Goal: Task Accomplishment & Management: Use online tool/utility

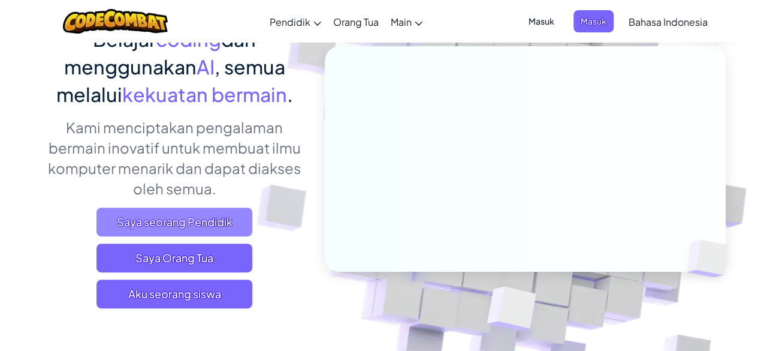
scroll to position [120, 0]
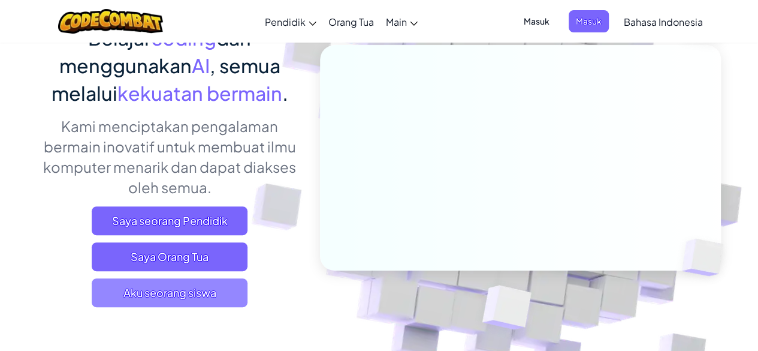
click at [184, 296] on span "Aku seorang siswa" at bounding box center [170, 292] width 156 height 29
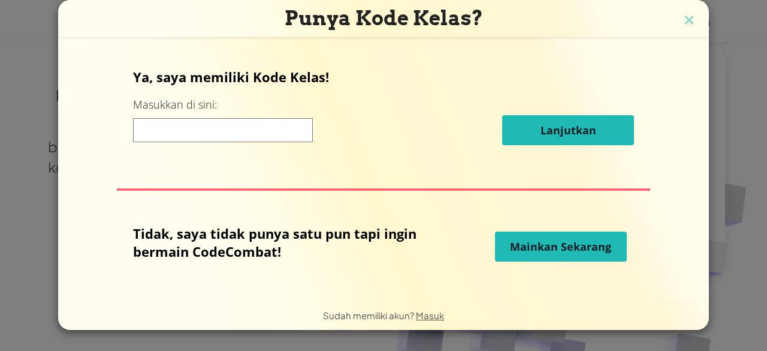
click at [558, 255] on button "Mainkan Sekarang" at bounding box center [561, 246] width 132 height 30
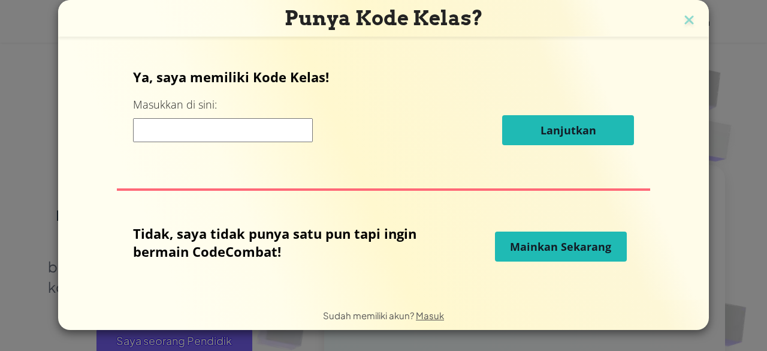
click at [552, 245] on span "Mainkan Sekarang" at bounding box center [560, 246] width 101 height 14
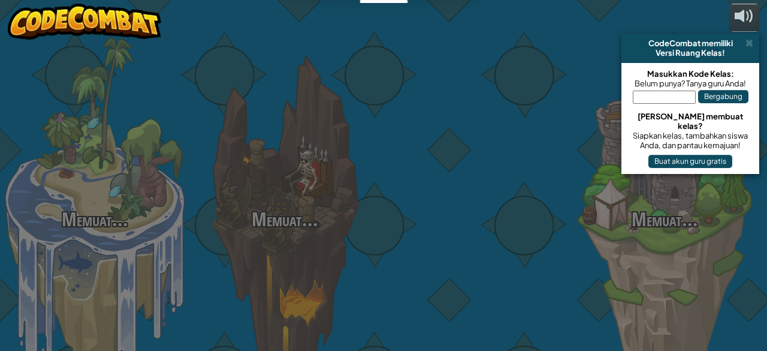
select select "id"
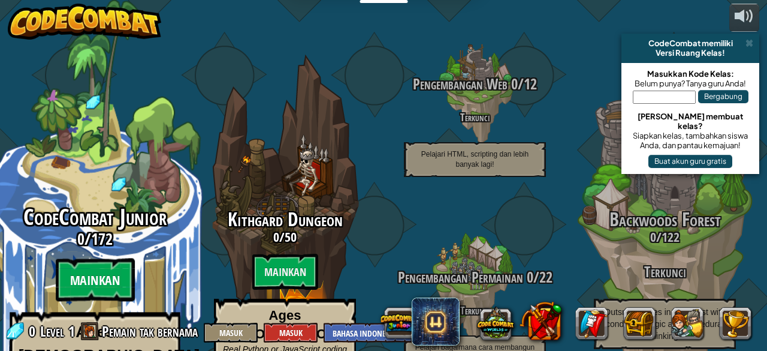
click at [114, 258] on btn "Mainkan" at bounding box center [94, 279] width 79 height 43
select select "id"
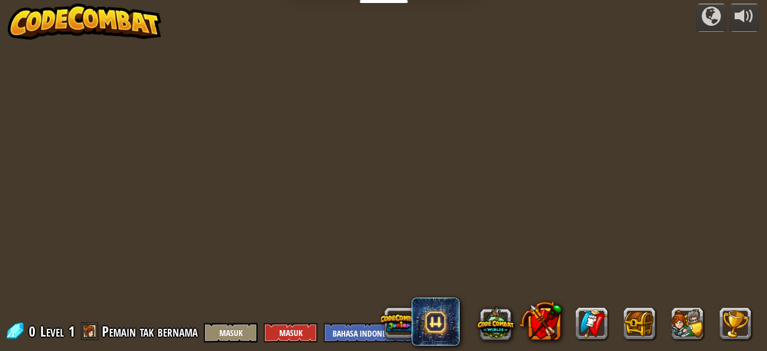
select select "id"
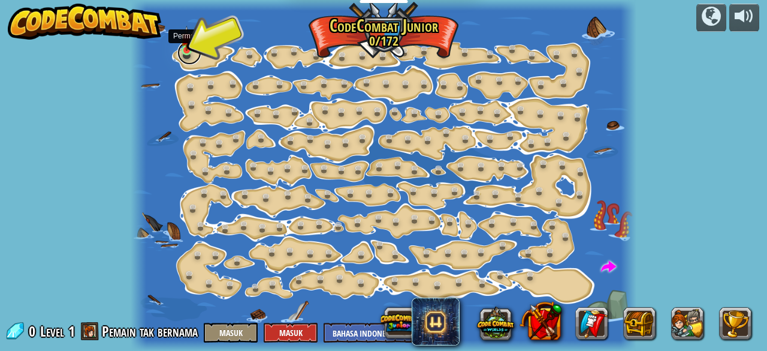
click at [180, 49] on link at bounding box center [189, 53] width 24 height 24
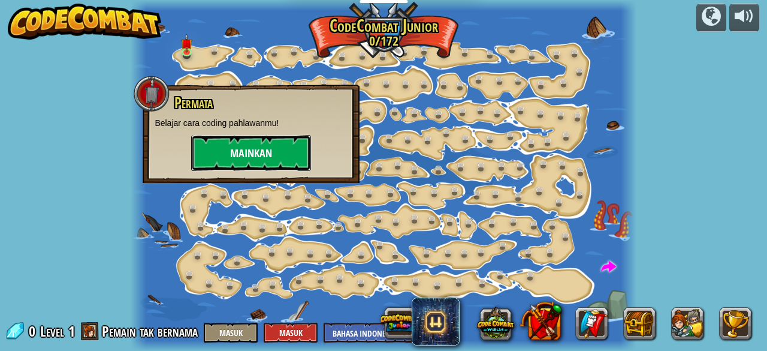
click at [277, 157] on button "Mainkan" at bounding box center [251, 153] width 120 height 36
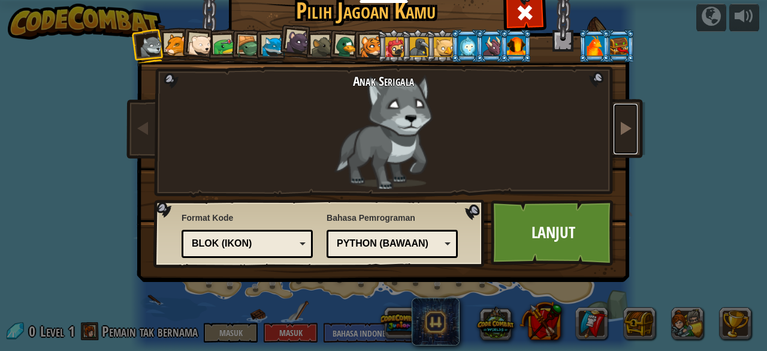
click at [620, 133] on span at bounding box center [625, 127] width 14 height 14
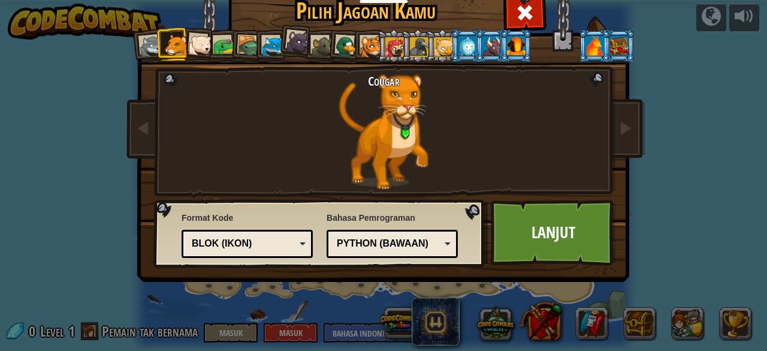
click at [218, 41] on div at bounding box center [224, 46] width 22 height 22
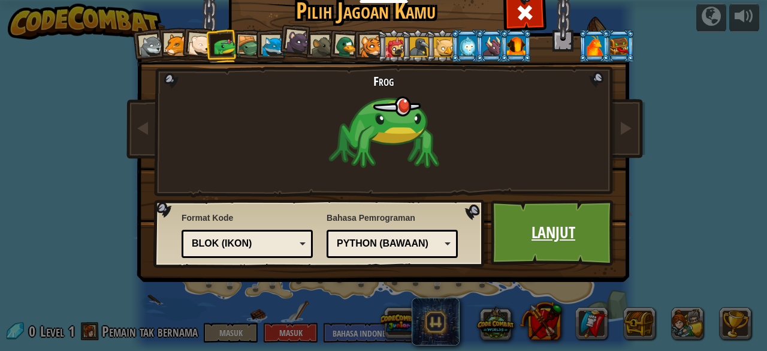
click at [554, 226] on link "Lanjut" at bounding box center [553, 233] width 125 height 66
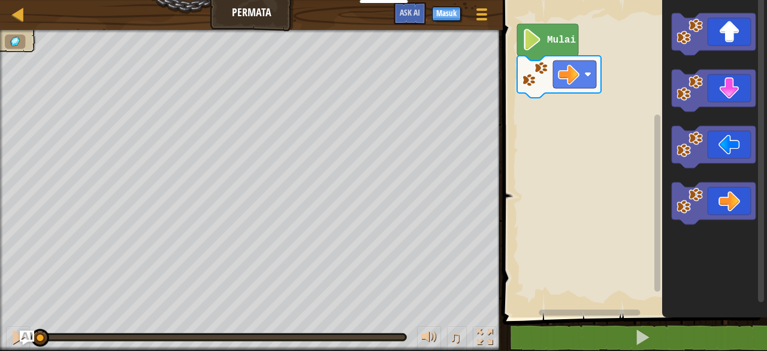
click at [551, 51] on icon "Ruang Kerja Blockly" at bounding box center [547, 42] width 61 height 37
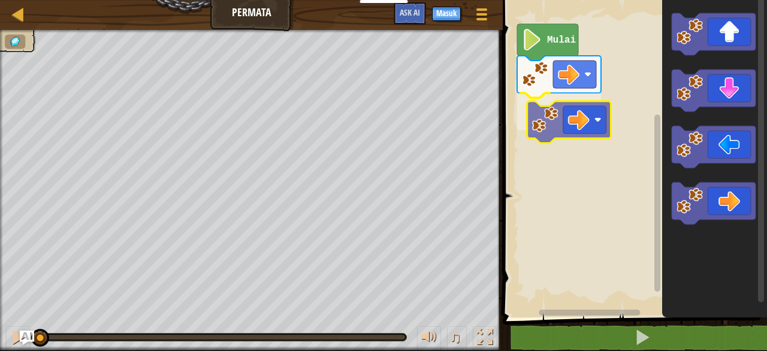
click at [593, 118] on div "Mulai" at bounding box center [633, 155] width 268 height 323
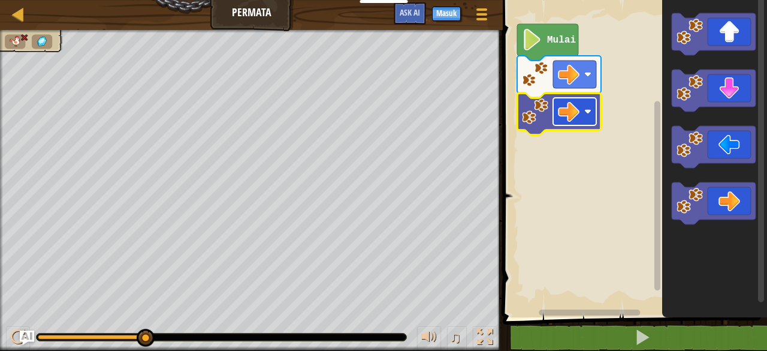
click at [582, 110] on rect "Ruang Kerja Blockly" at bounding box center [574, 112] width 43 height 28
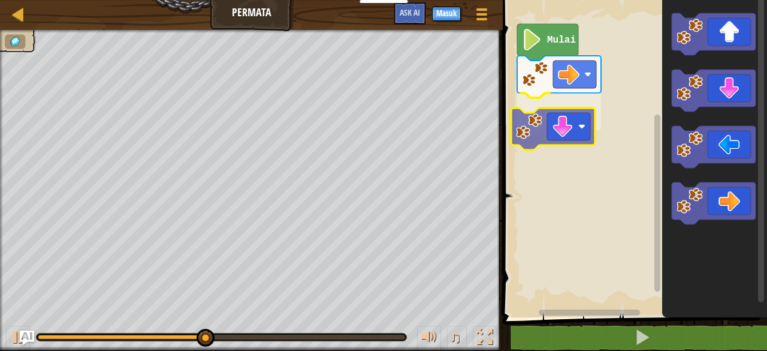
click at [567, 122] on div "Mulai" at bounding box center [633, 155] width 268 height 323
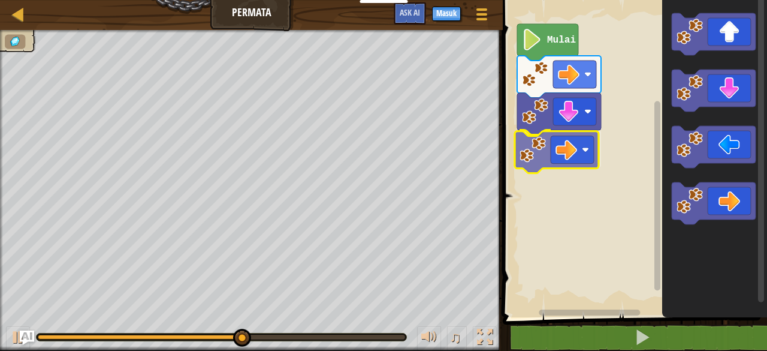
click at [567, 149] on div "Mulai" at bounding box center [633, 155] width 268 height 323
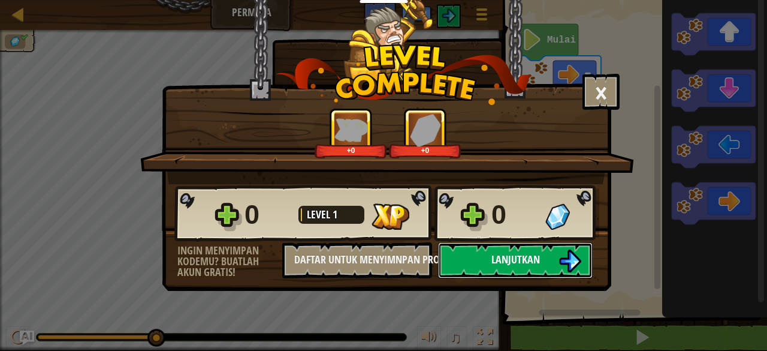
click at [512, 265] on span "Lanjutkan" at bounding box center [515, 259] width 49 height 15
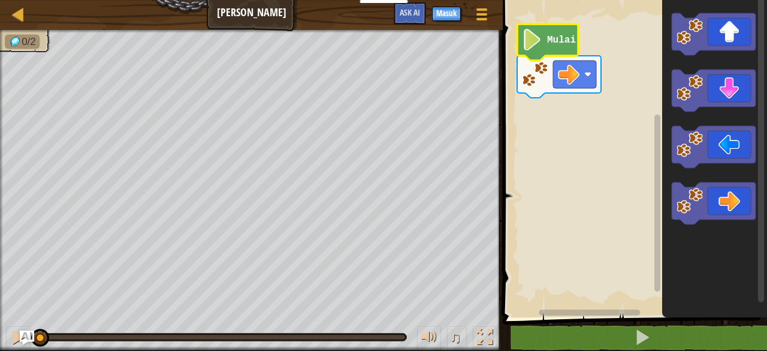
click at [550, 51] on icon "Ruang Kerja Blockly" at bounding box center [547, 42] width 61 height 37
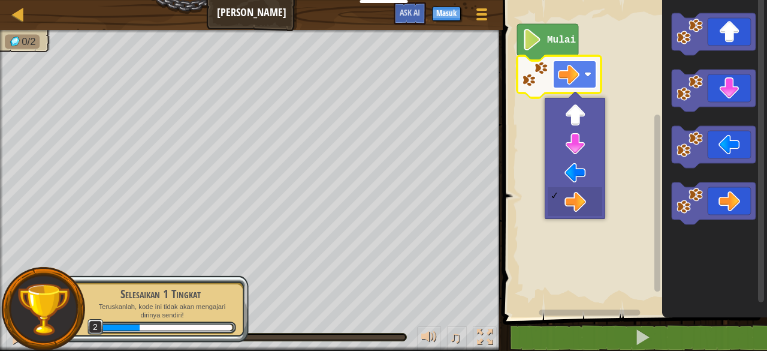
click at [564, 76] on image "Ruang Kerja Blockly" at bounding box center [569, 75] width 22 height 22
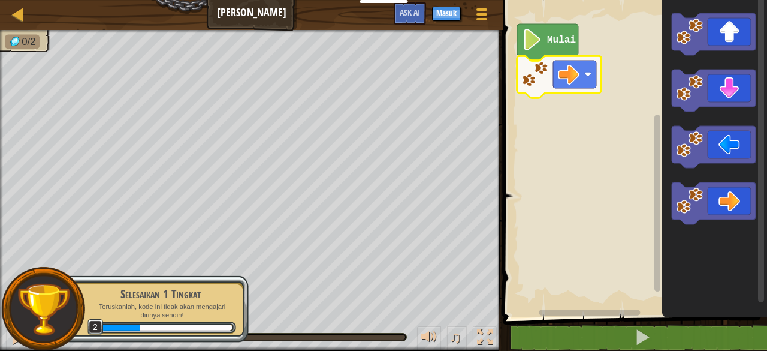
click at [576, 84] on image "Ruang Kerja Blockly" at bounding box center [569, 75] width 22 height 22
click at [576, 83] on image "Ruang Kerja Blockly" at bounding box center [569, 75] width 22 height 22
click at [557, 41] on text "Mulai" at bounding box center [561, 40] width 29 height 11
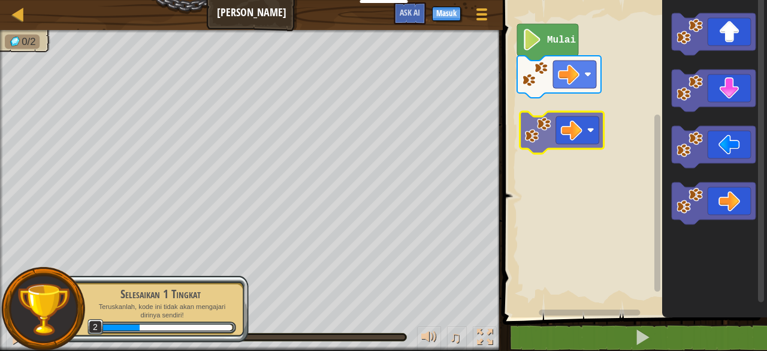
click at [570, 118] on div "Mulai" at bounding box center [633, 155] width 268 height 323
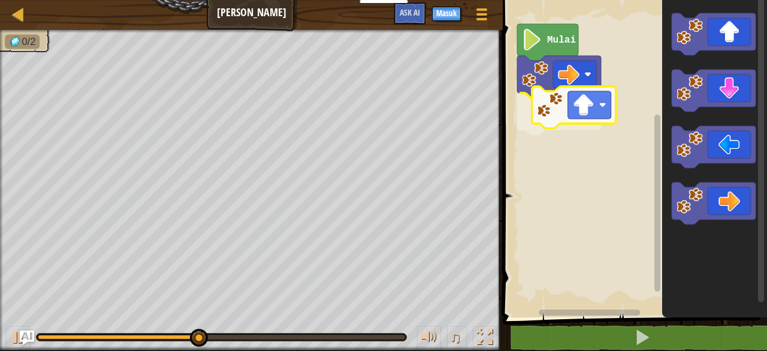
click at [564, 127] on div "Mulai" at bounding box center [633, 155] width 268 height 323
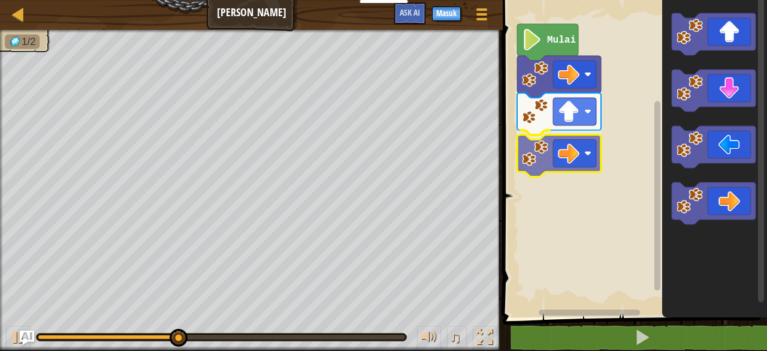
click at [573, 152] on div "Mulai" at bounding box center [633, 155] width 268 height 323
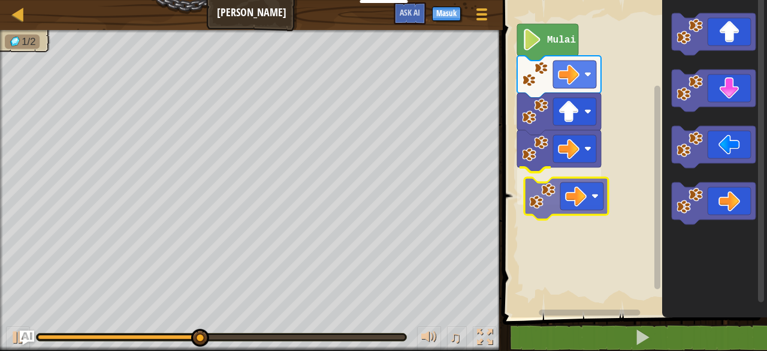
click at [582, 183] on div "Mulai" at bounding box center [633, 155] width 268 height 323
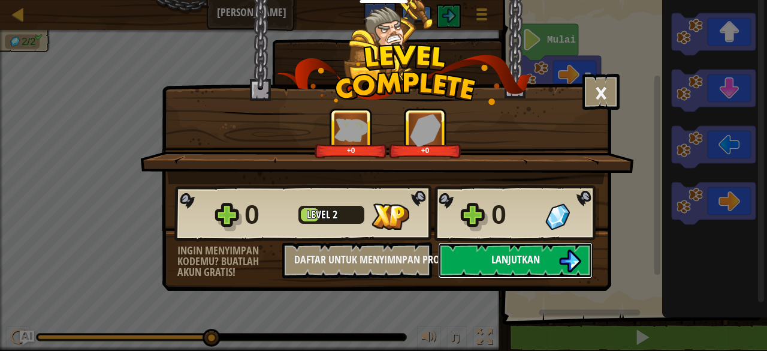
click at [554, 255] on button "Lanjutkan" at bounding box center [515, 260] width 155 height 36
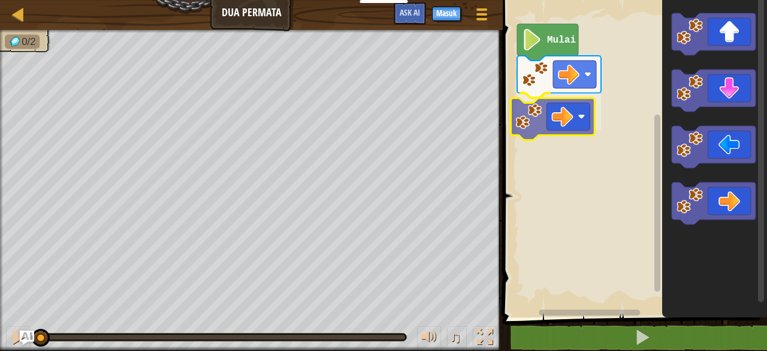
click at [557, 120] on div "Mulai" at bounding box center [633, 155] width 268 height 323
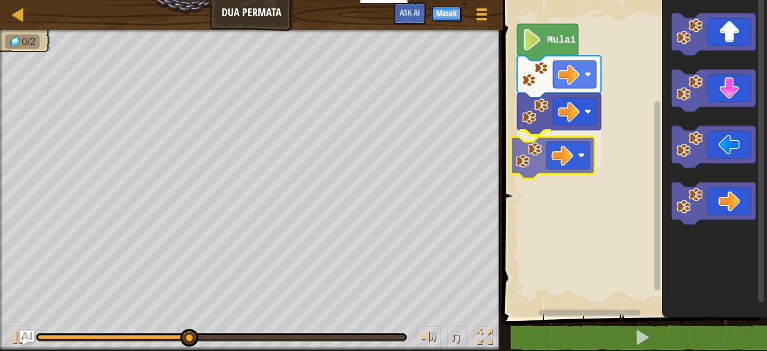
click at [573, 153] on div "Mulai" at bounding box center [633, 155] width 268 height 323
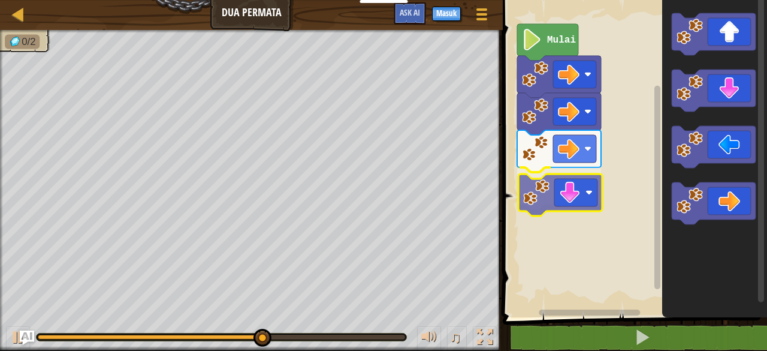
click at [557, 208] on div "Mulai" at bounding box center [633, 155] width 268 height 323
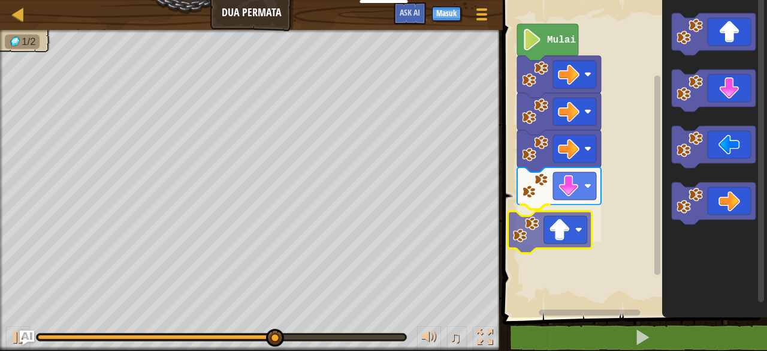
click at [576, 237] on div "Mulai" at bounding box center [633, 155] width 268 height 323
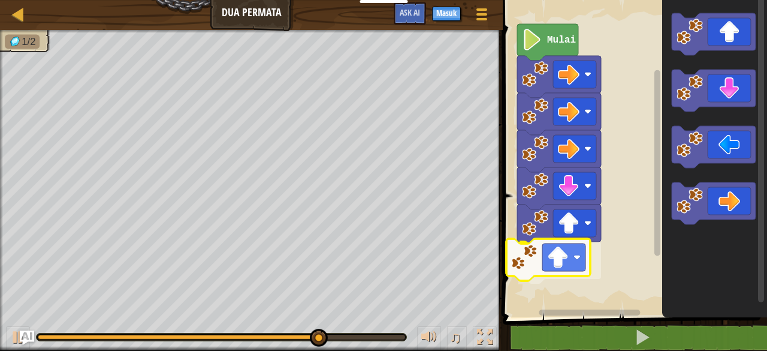
click at [579, 267] on div "Mulai" at bounding box center [633, 155] width 268 height 323
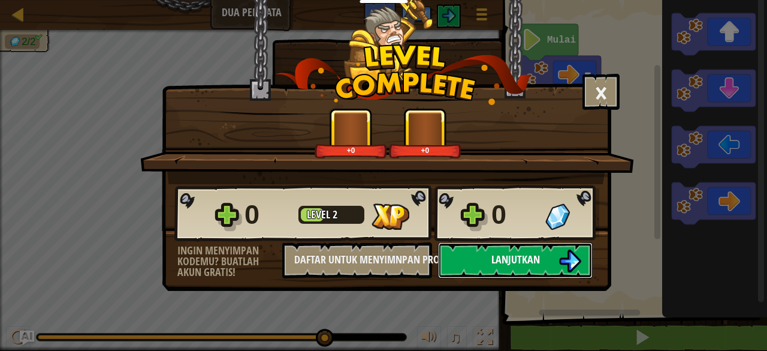
click at [547, 265] on button "Lanjutkan" at bounding box center [515, 260] width 155 height 36
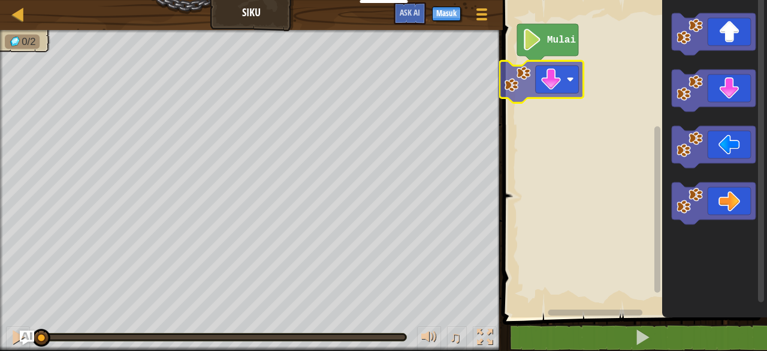
click at [563, 70] on div "Mulai" at bounding box center [633, 155] width 268 height 323
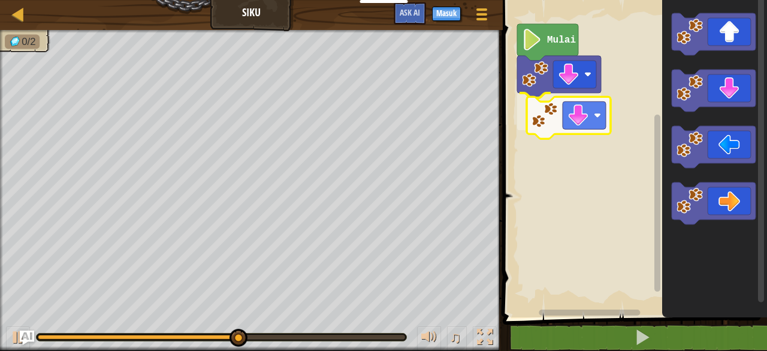
click at [561, 112] on div "Mulai" at bounding box center [633, 155] width 268 height 323
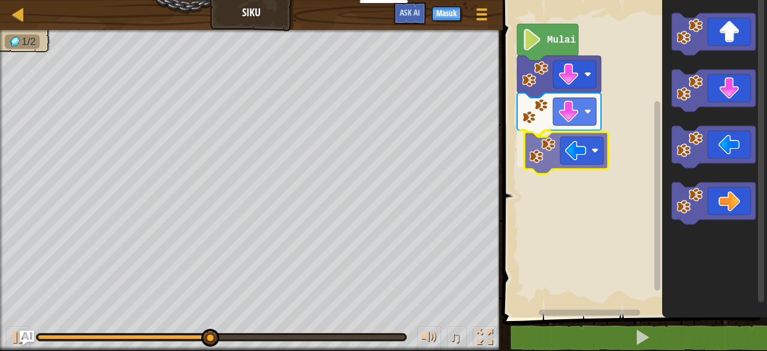
click at [557, 159] on div "Mulai" at bounding box center [633, 155] width 268 height 323
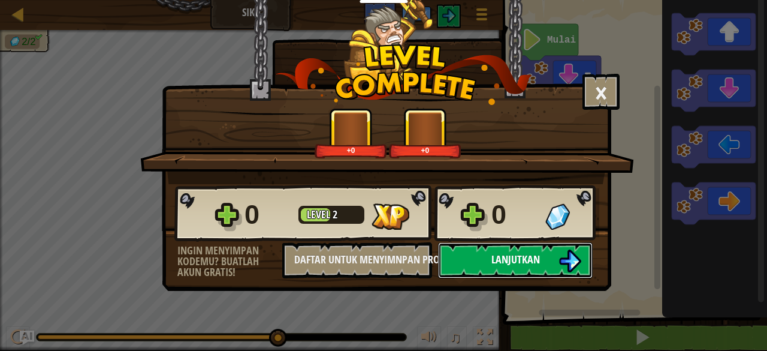
click at [497, 256] on span "Lanjutkan" at bounding box center [515, 259] width 49 height 15
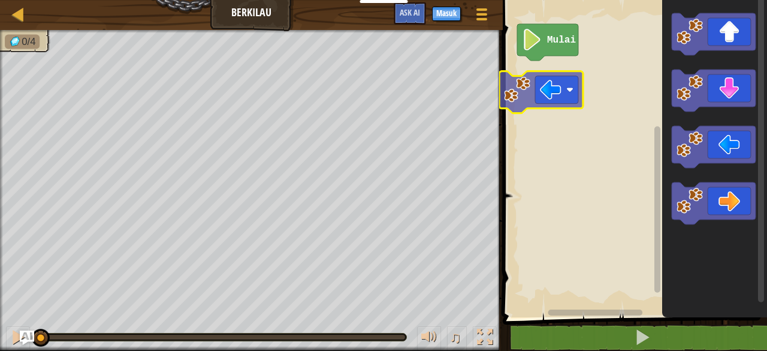
click at [552, 102] on div "Mulai" at bounding box center [633, 155] width 268 height 323
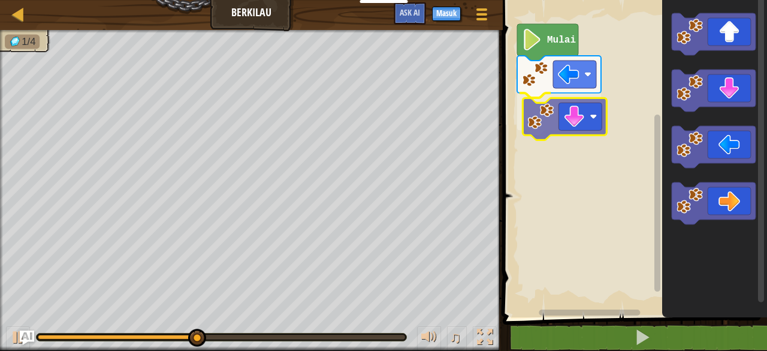
click at [560, 123] on div "Mulai" at bounding box center [633, 155] width 268 height 323
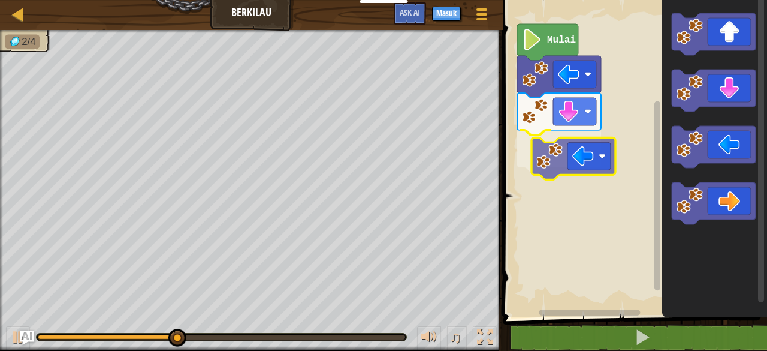
click at [585, 158] on div "Mulai" at bounding box center [633, 155] width 268 height 323
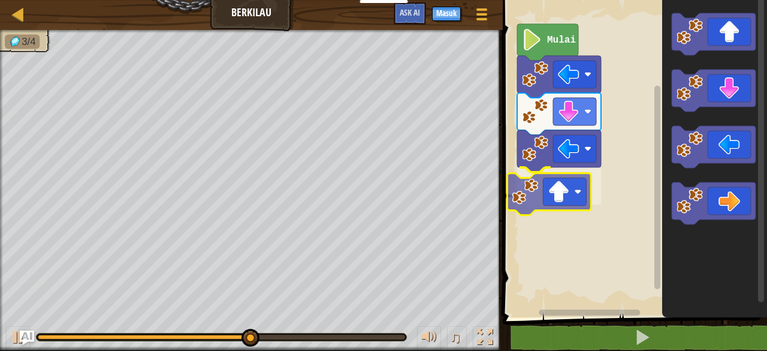
click at [572, 189] on div "Mulai" at bounding box center [633, 155] width 268 height 323
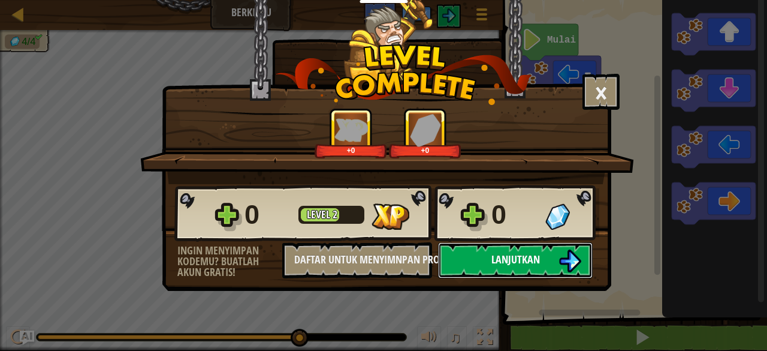
click at [518, 261] on span "Lanjutkan" at bounding box center [515, 259] width 49 height 15
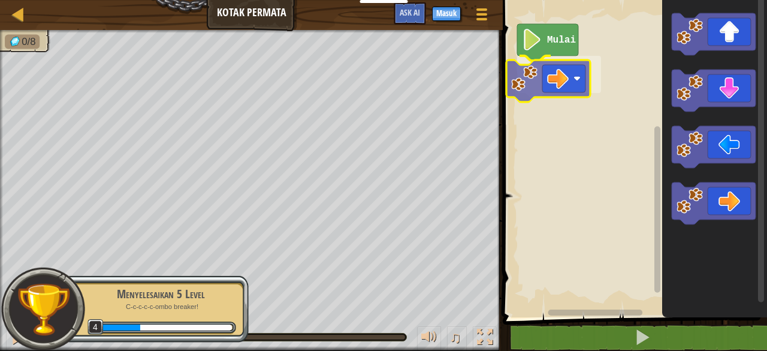
click at [546, 78] on div "Mulai" at bounding box center [633, 155] width 268 height 323
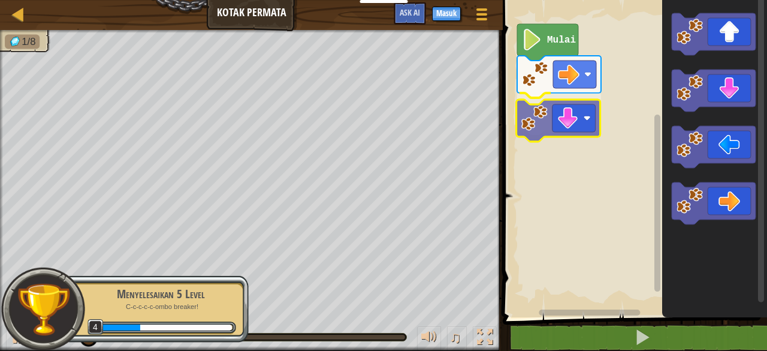
click at [561, 128] on div "Mulai" at bounding box center [633, 155] width 268 height 323
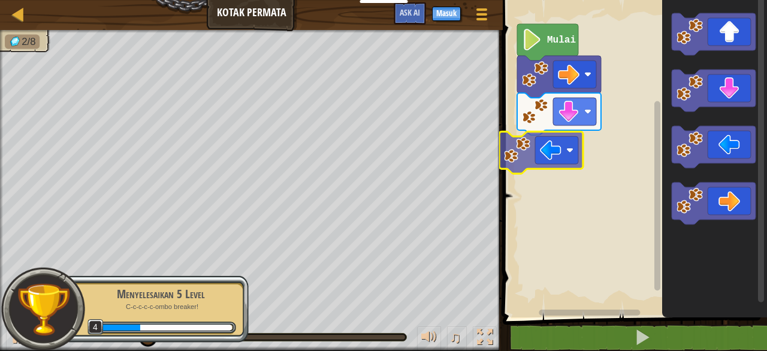
click at [561, 155] on div "Mulai" at bounding box center [633, 155] width 268 height 323
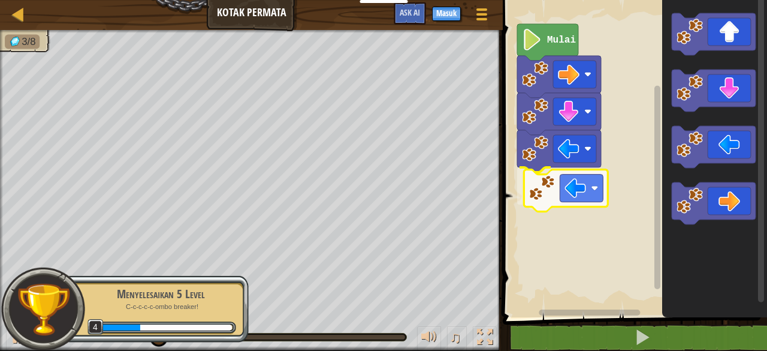
click at [558, 186] on div "Mulai" at bounding box center [633, 155] width 268 height 323
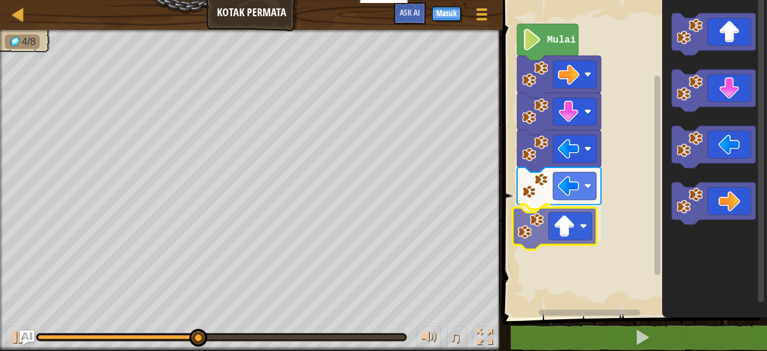
click at [568, 233] on div "Mulai" at bounding box center [633, 155] width 268 height 323
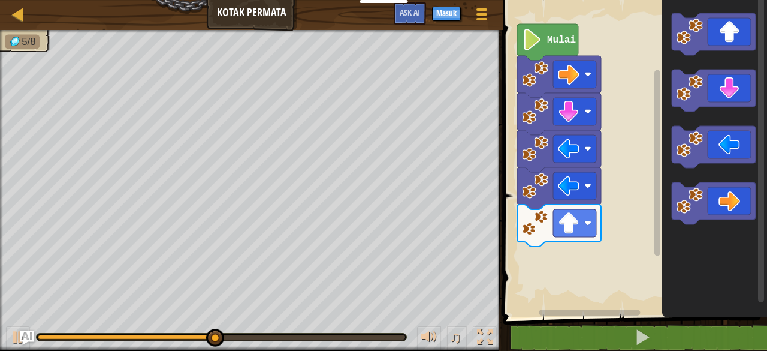
click at [612, 195] on div "Mulai" at bounding box center [633, 155] width 268 height 323
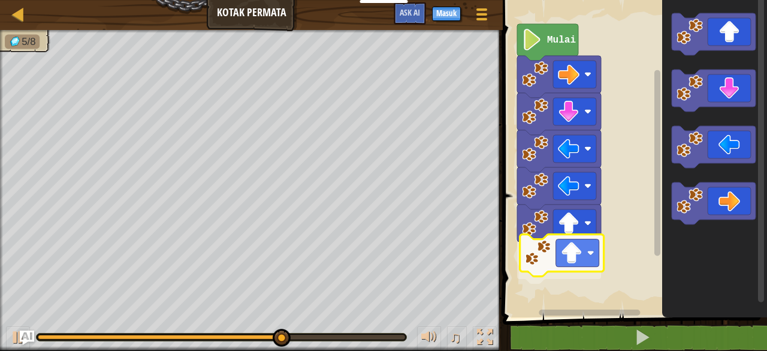
click at [572, 260] on div "Mulai" at bounding box center [633, 155] width 268 height 323
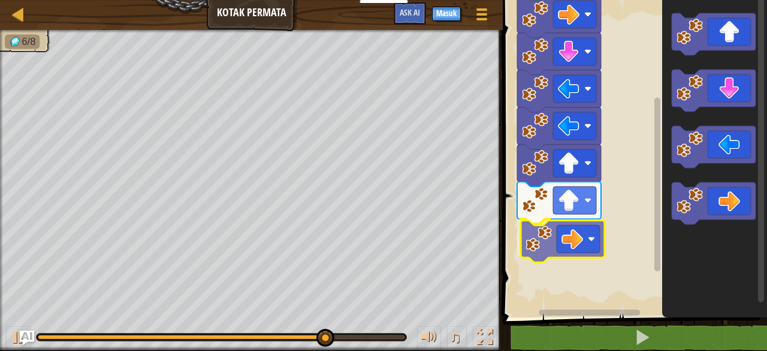
click at [575, 241] on div "Mulai" at bounding box center [633, 155] width 268 height 323
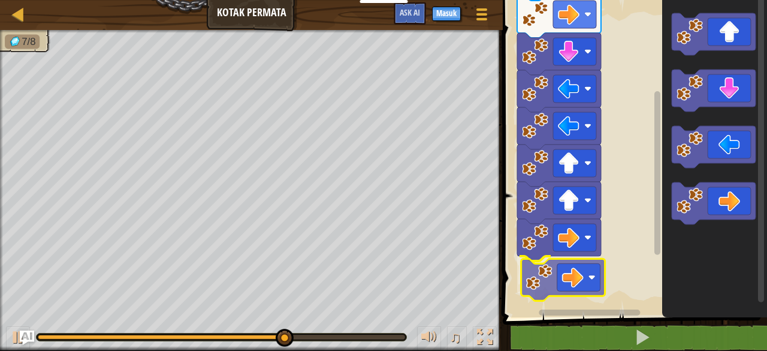
click at [558, 287] on div "Mulai" at bounding box center [633, 155] width 268 height 323
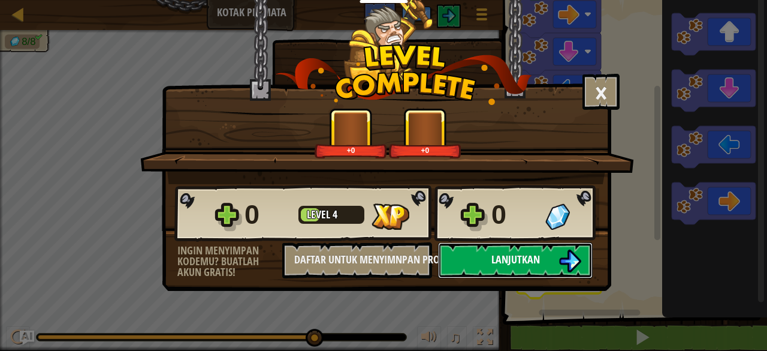
click at [542, 260] on button "Lanjutkan" at bounding box center [515, 260] width 155 height 36
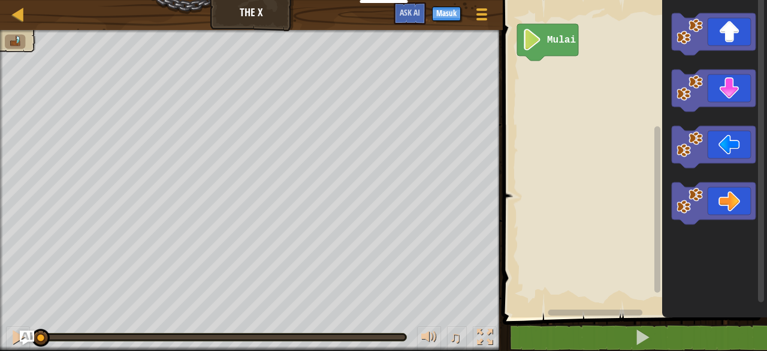
click at [611, 158] on div "Mulai" at bounding box center [633, 155] width 268 height 323
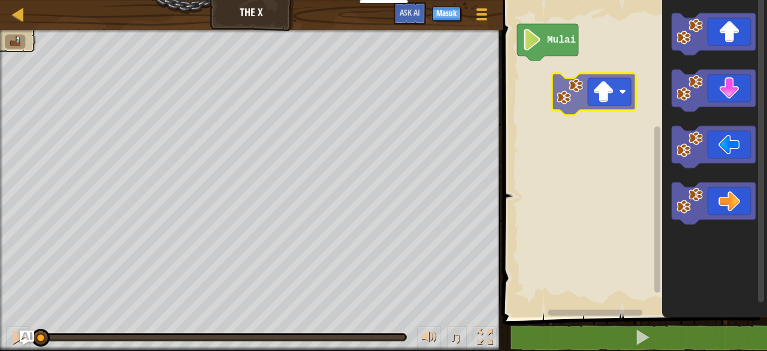
click at [576, 99] on div "Mulai" at bounding box center [633, 155] width 268 height 323
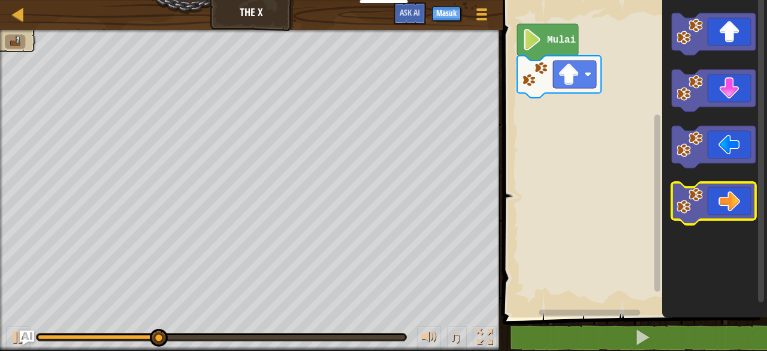
click at [727, 195] on icon "Ruang Kerja Blockly" at bounding box center [714, 203] width 84 height 42
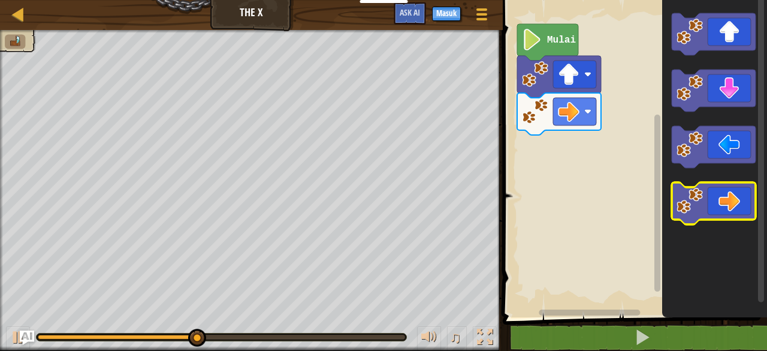
click at [724, 199] on icon "Ruang Kerja Blockly" at bounding box center [714, 203] width 84 height 42
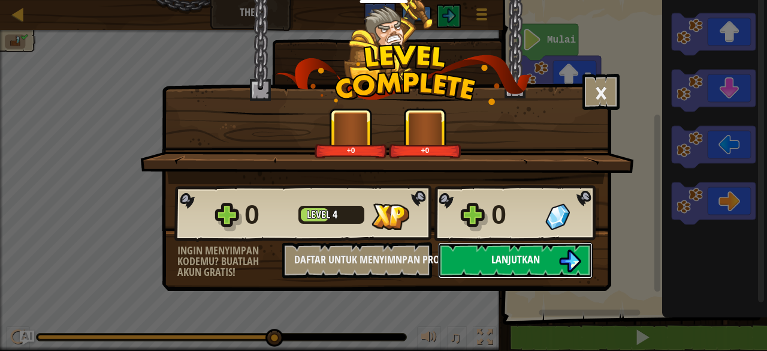
click at [533, 256] on span "Lanjutkan" at bounding box center [515, 259] width 49 height 15
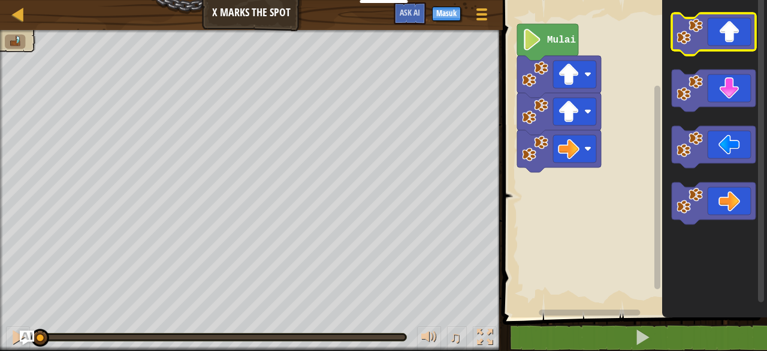
click at [699, 36] on image "Ruang Kerja Blockly" at bounding box center [690, 32] width 26 height 26
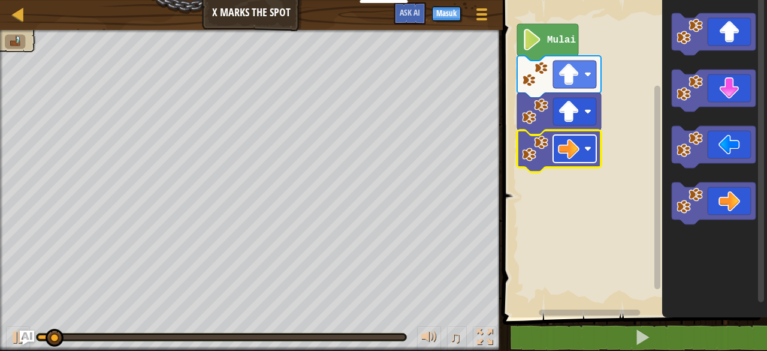
click at [556, 155] on rect "Ruang Kerja Blockly" at bounding box center [574, 149] width 43 height 28
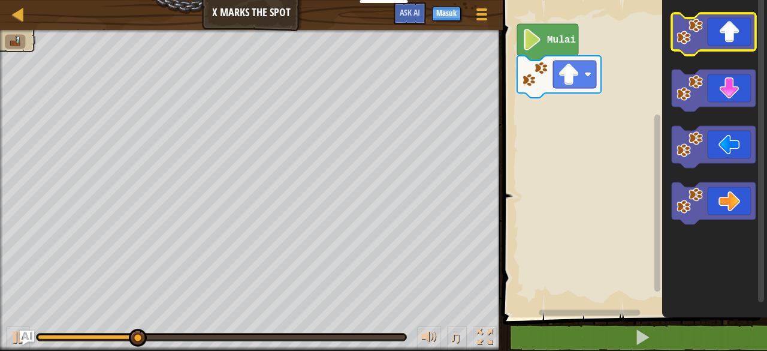
click at [729, 41] on icon "Ruang Kerja Blockly" at bounding box center [714, 34] width 84 height 42
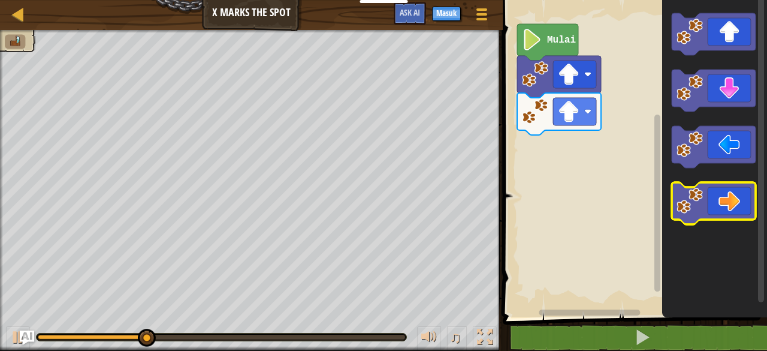
click at [736, 194] on icon "Ruang Kerja Blockly" at bounding box center [714, 203] width 84 height 42
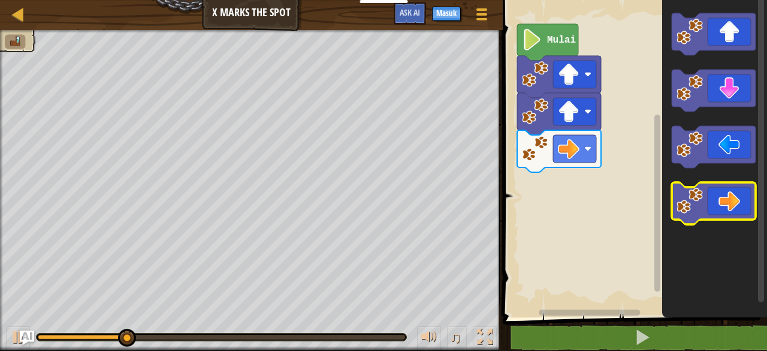
click at [731, 198] on icon "Ruang Kerja Blockly" at bounding box center [714, 203] width 84 height 42
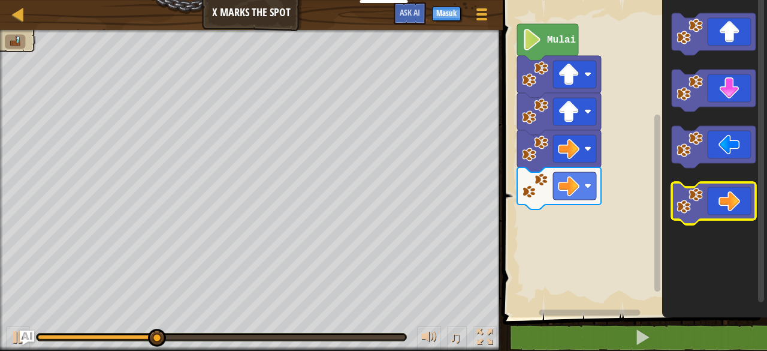
click at [731, 198] on icon "Ruang Kerja Blockly" at bounding box center [714, 203] width 84 height 42
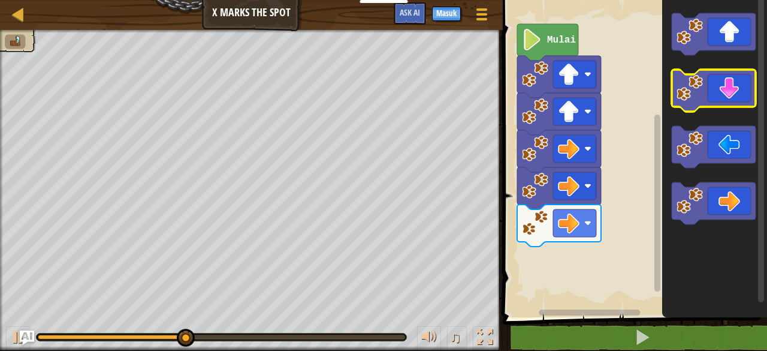
click at [727, 87] on icon "Ruang Kerja Blockly" at bounding box center [714, 91] width 84 height 42
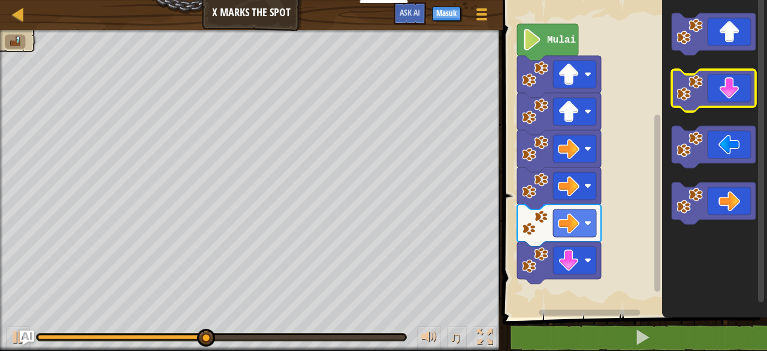
click at [728, 87] on icon "Ruang Kerja Blockly" at bounding box center [714, 91] width 84 height 42
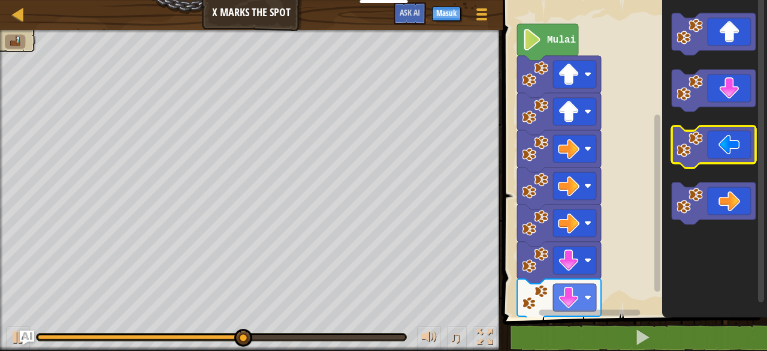
click at [715, 154] on icon "Ruang Kerja Blockly" at bounding box center [714, 147] width 84 height 42
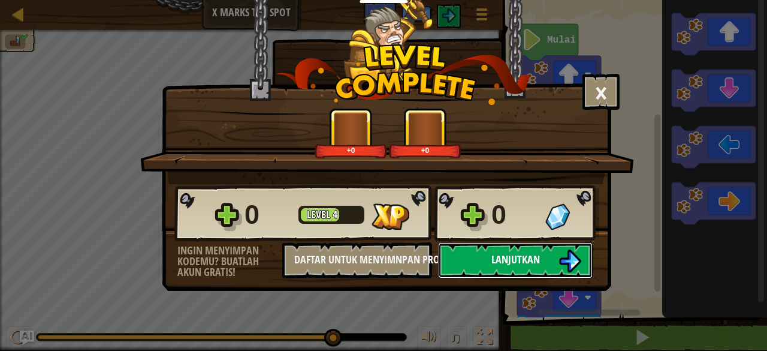
click at [540, 258] on button "Lanjutkan" at bounding box center [515, 260] width 155 height 36
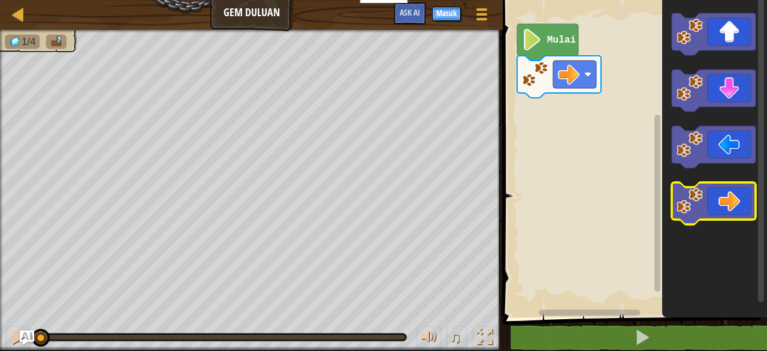
click at [726, 215] on icon "Ruang Kerja Blockly" at bounding box center [714, 203] width 84 height 42
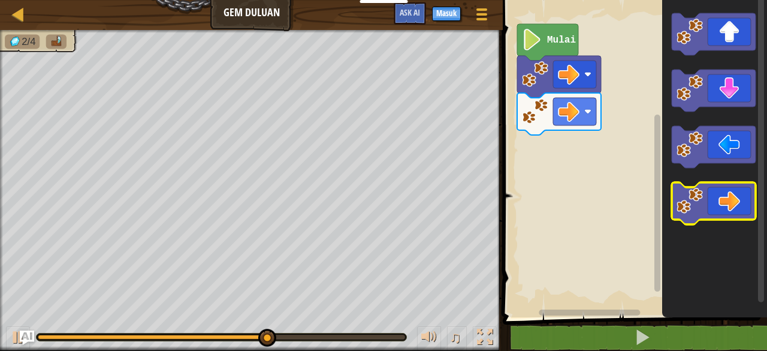
click at [731, 202] on icon "Ruang Kerja Blockly" at bounding box center [714, 203] width 84 height 42
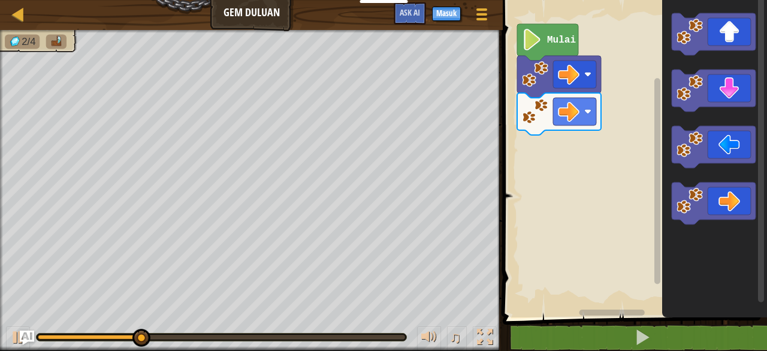
click at [625, 125] on div "Peta Gem Duluan Menu Permainan Masuk Ask AI 1 ההההההההההההההההההההההההההההההההה…" at bounding box center [383, 175] width 767 height 351
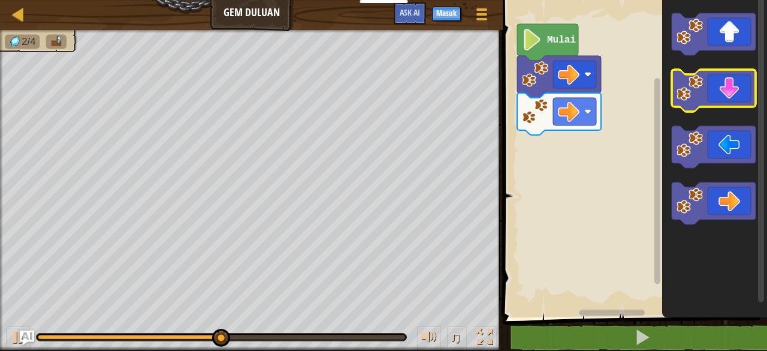
click at [731, 98] on icon "Ruang Kerja Blockly" at bounding box center [714, 91] width 84 height 42
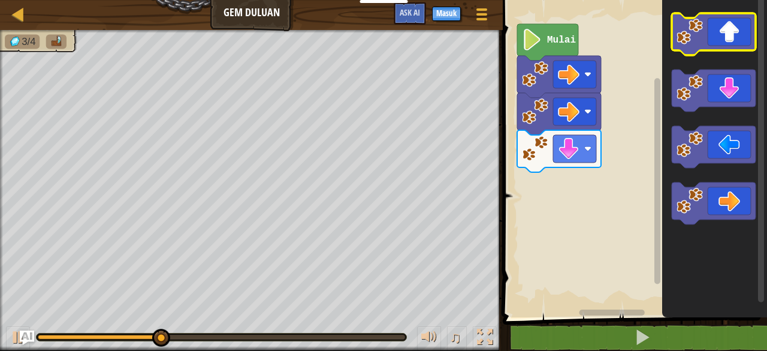
click at [730, 35] on icon "Ruang Kerja Blockly" at bounding box center [714, 34] width 84 height 42
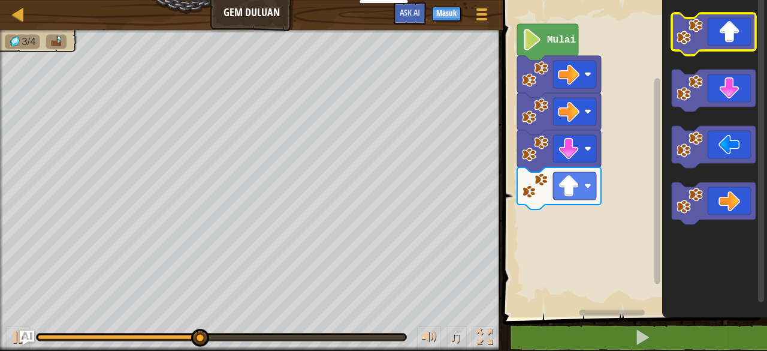
click at [730, 35] on icon "Ruang Kerja Blockly" at bounding box center [714, 34] width 84 height 42
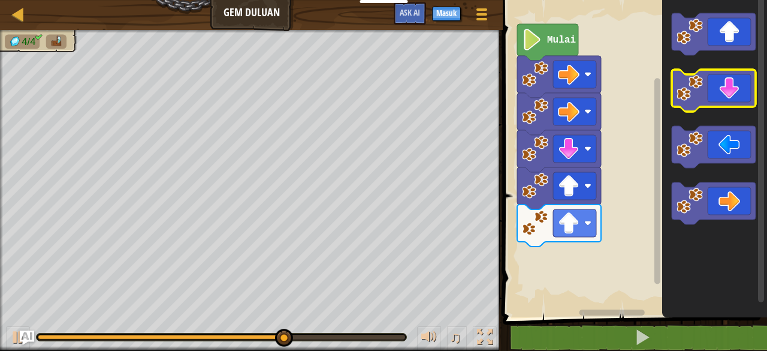
click at [724, 96] on icon "Ruang Kerja Blockly" at bounding box center [714, 91] width 84 height 42
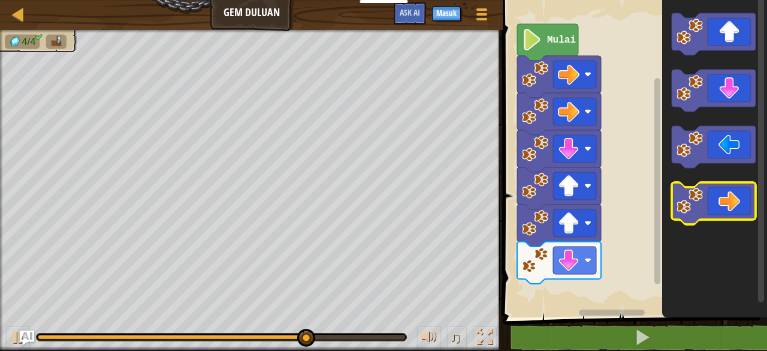
click at [732, 215] on icon "Ruang Kerja Blockly" at bounding box center [714, 203] width 84 height 42
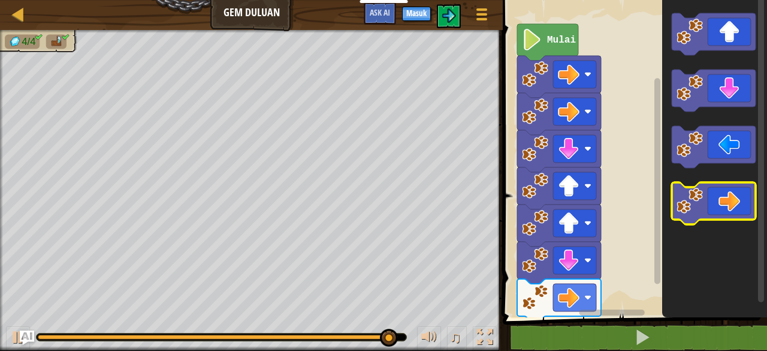
click at [684, 204] on image "Ruang Kerja Blockly" at bounding box center [690, 201] width 26 height 26
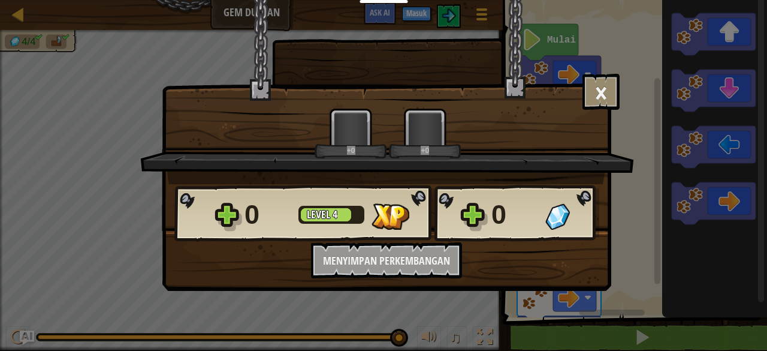
click at [720, 204] on div "× Seberapa menyenangkan level ini? +0 +0 Reticulating Splines... 0 Level 4 0 In…" at bounding box center [383, 175] width 767 height 351
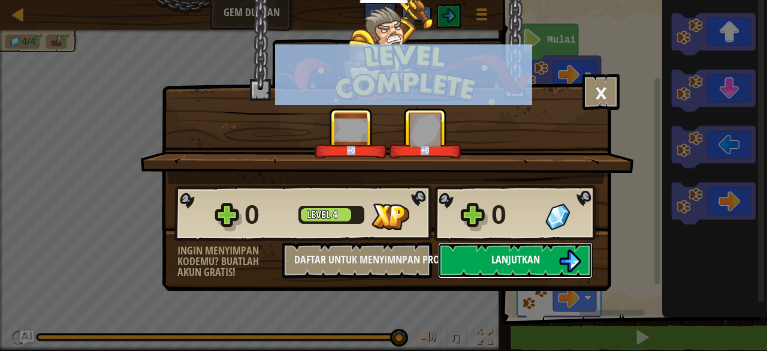
click at [586, 247] on button "Lanjutkan" at bounding box center [515, 260] width 155 height 36
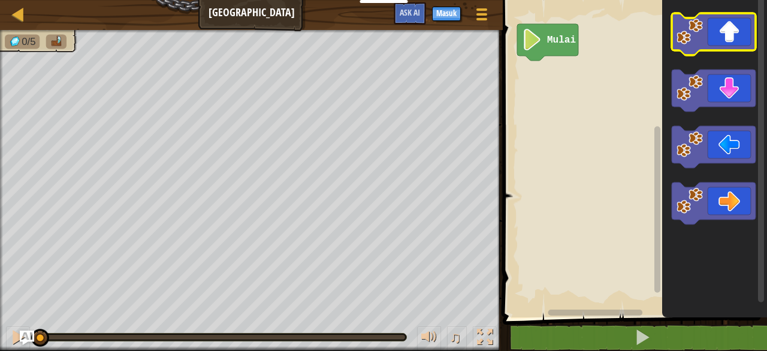
click at [729, 23] on icon "Ruang Kerja Blockly" at bounding box center [714, 34] width 84 height 42
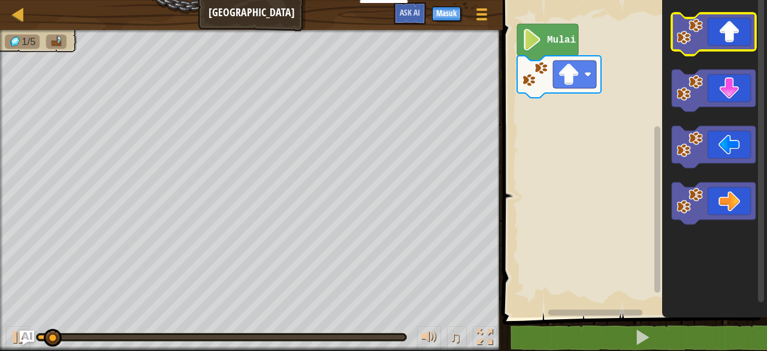
click at [730, 23] on icon "Ruang Kerja Blockly" at bounding box center [714, 34] width 84 height 42
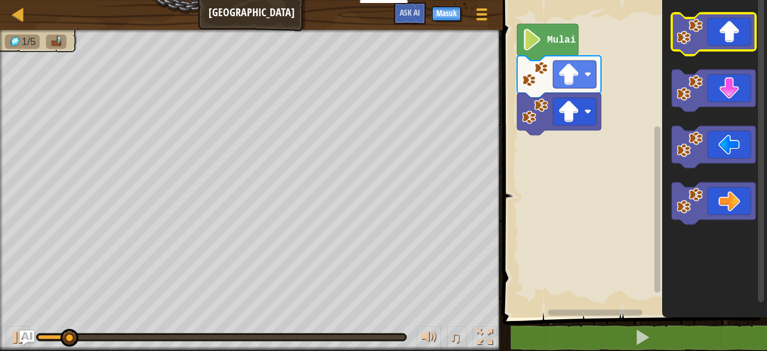
click at [730, 23] on icon "Ruang Kerja Blockly" at bounding box center [714, 34] width 84 height 42
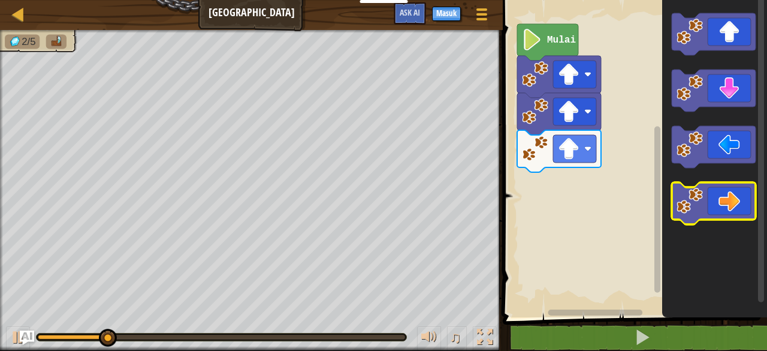
click at [730, 195] on icon "Ruang Kerja Blockly" at bounding box center [714, 203] width 84 height 42
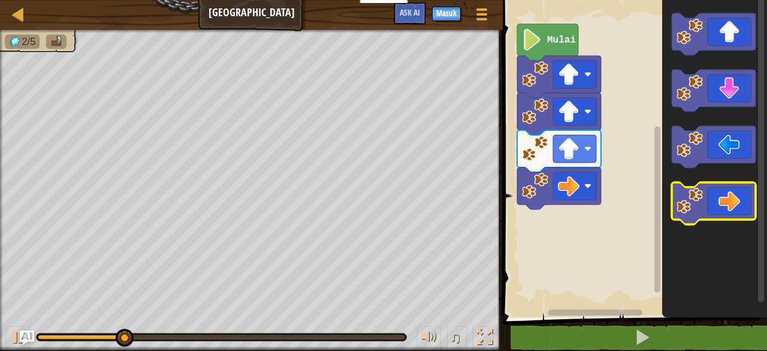
click at [730, 195] on icon "Ruang Kerja Blockly" at bounding box center [714, 203] width 84 height 42
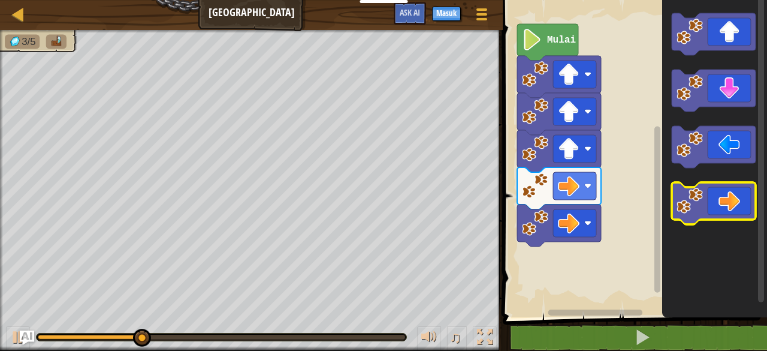
click at [730, 195] on icon "Ruang Kerja Blockly" at bounding box center [714, 203] width 84 height 42
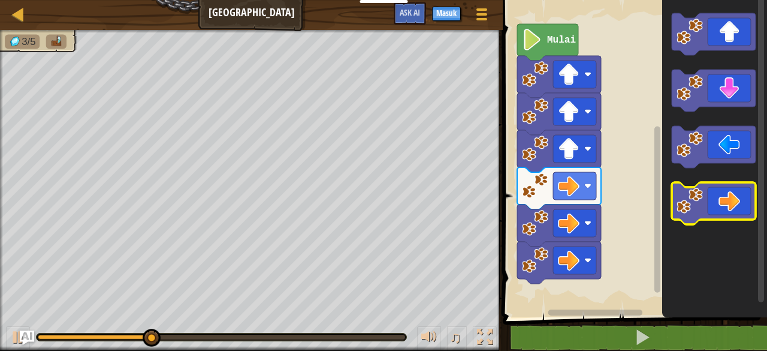
click at [730, 195] on icon "Ruang Kerja Blockly" at bounding box center [714, 203] width 84 height 42
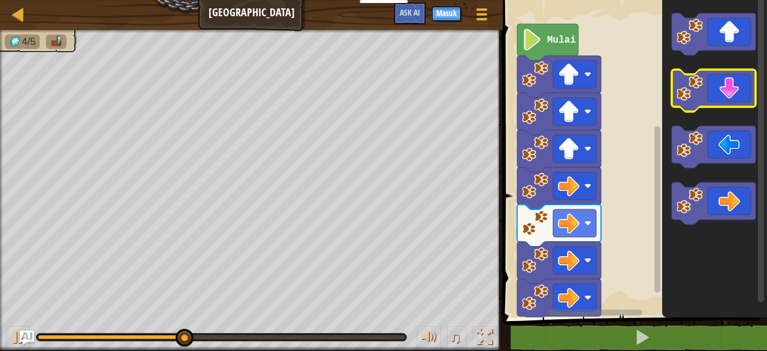
click at [723, 92] on icon "Ruang Kerja Blockly" at bounding box center [714, 91] width 84 height 42
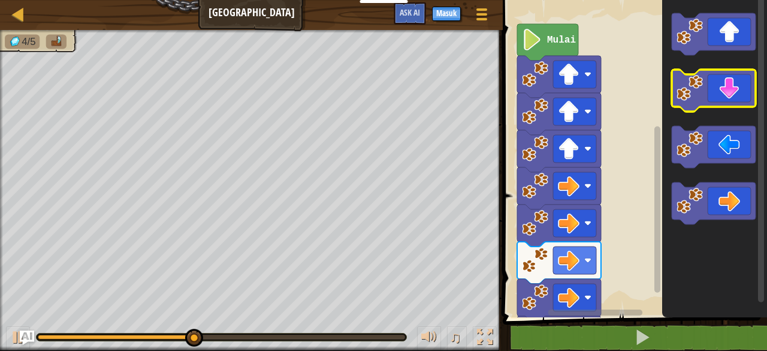
click at [722, 91] on icon "Ruang Kerja Blockly" at bounding box center [714, 91] width 84 height 42
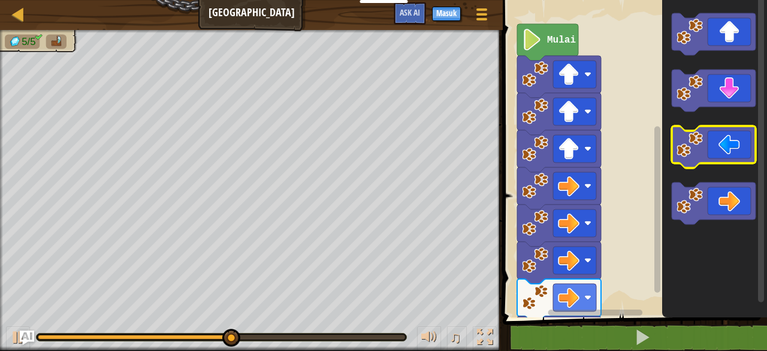
click at [724, 158] on icon "Ruang Kerja Blockly" at bounding box center [714, 147] width 84 height 42
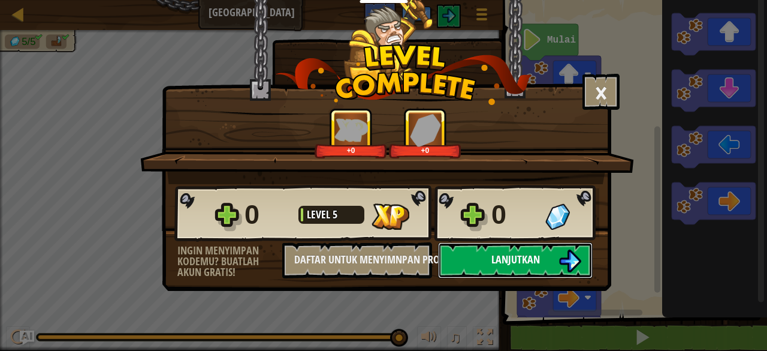
click at [544, 261] on button "Lanjutkan" at bounding box center [515, 260] width 155 height 36
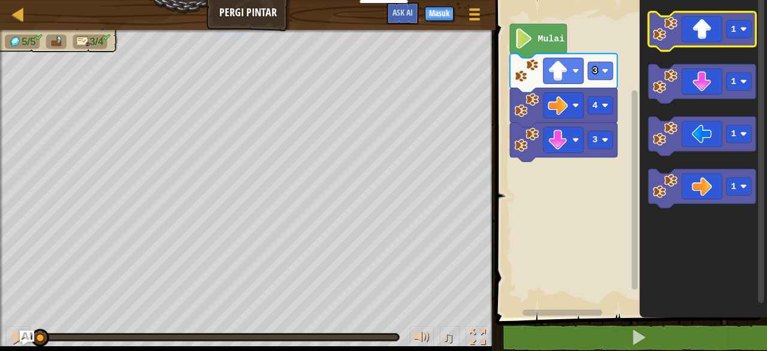
click at [698, 30] on icon "Ruang Kerja Blockly" at bounding box center [701, 31] width 107 height 39
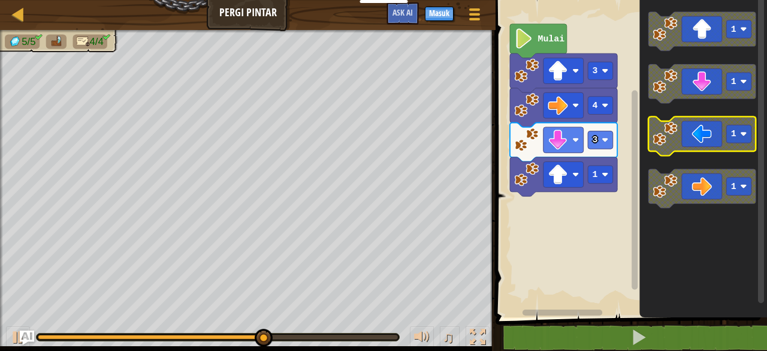
click at [702, 140] on icon "Ruang Kerja Blockly" at bounding box center [701, 135] width 107 height 39
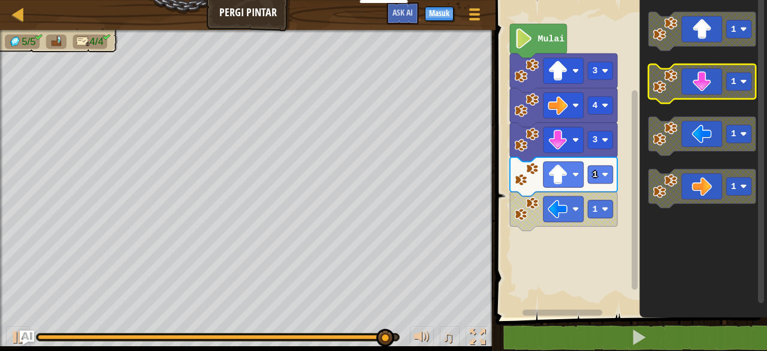
click at [696, 83] on icon "Ruang Kerja Blockly" at bounding box center [701, 83] width 107 height 39
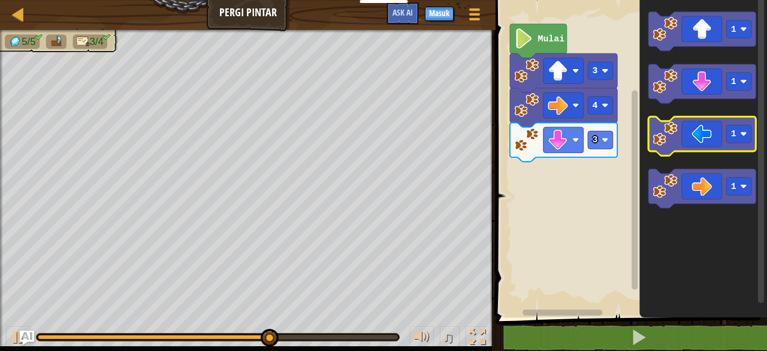
click at [681, 147] on icon "Ruang Kerja Blockly" at bounding box center [701, 135] width 107 height 39
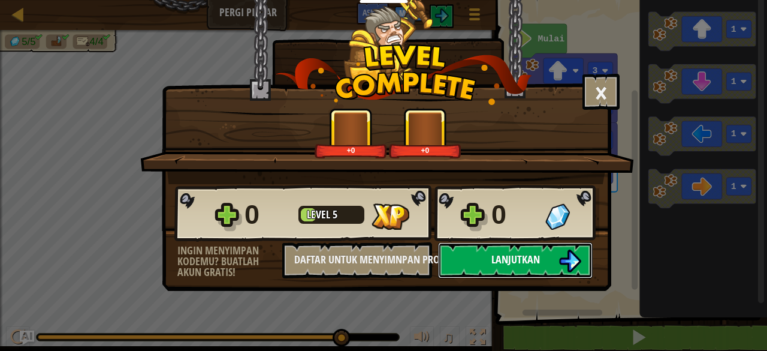
click at [531, 256] on span "Lanjutkan" at bounding box center [515, 259] width 49 height 15
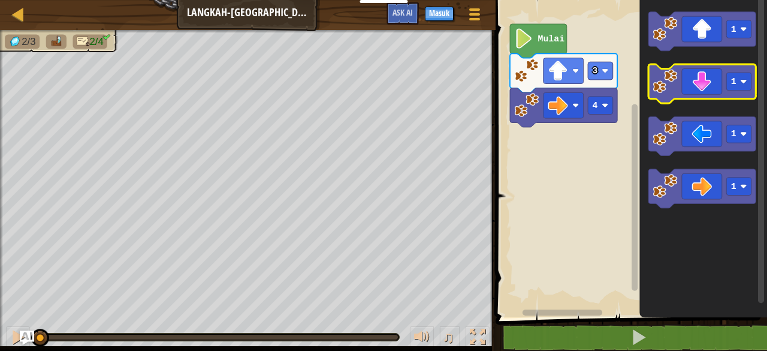
click at [688, 92] on icon "Ruang Kerja Blockly" at bounding box center [701, 83] width 107 height 39
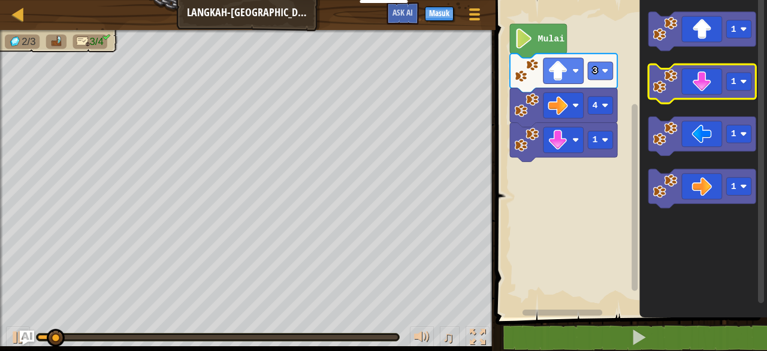
click at [688, 92] on icon "Ruang Kerja Blockly" at bounding box center [701, 83] width 107 height 39
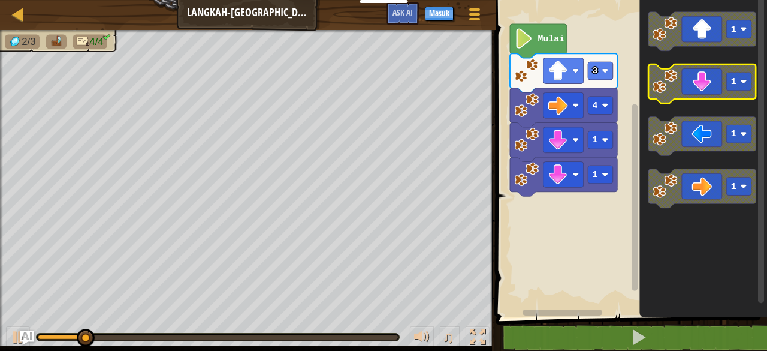
click at [689, 92] on icon "Ruang Kerja Blockly" at bounding box center [701, 83] width 107 height 39
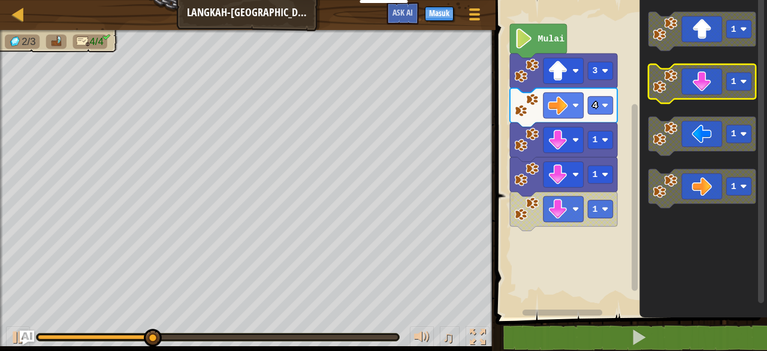
click at [689, 92] on icon "Ruang Kerja Blockly" at bounding box center [701, 83] width 107 height 39
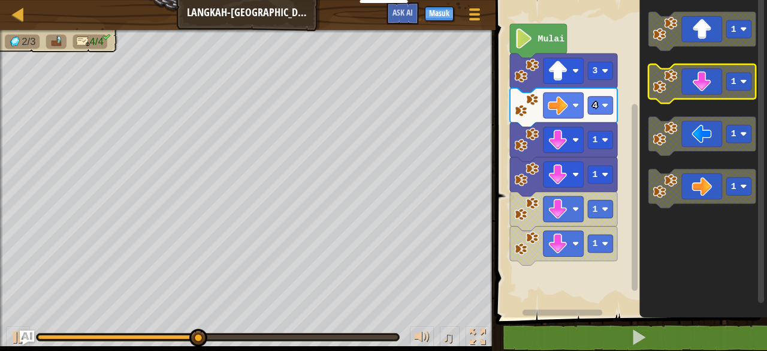
click at [686, 84] on icon "Ruang Kerja Blockly" at bounding box center [701, 83] width 107 height 39
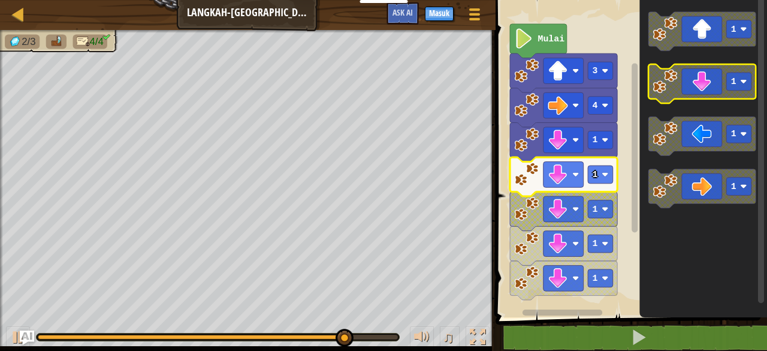
click at [681, 96] on icon "Ruang Kerja Blockly" at bounding box center [701, 83] width 107 height 39
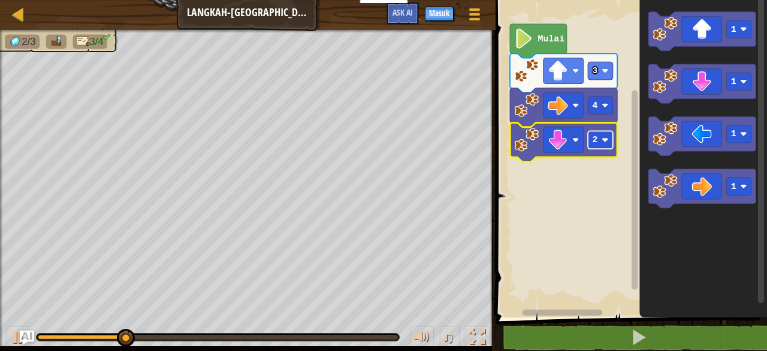
click at [600, 136] on rect "Ruang Kerja Blockly" at bounding box center [600, 140] width 25 height 18
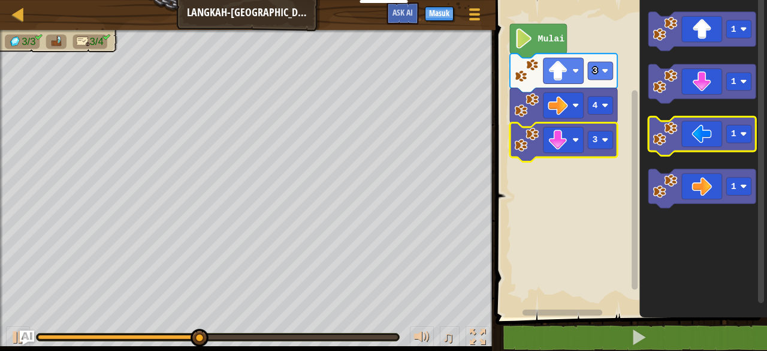
click at [686, 146] on icon "Ruang Kerja Blockly" at bounding box center [701, 135] width 107 height 39
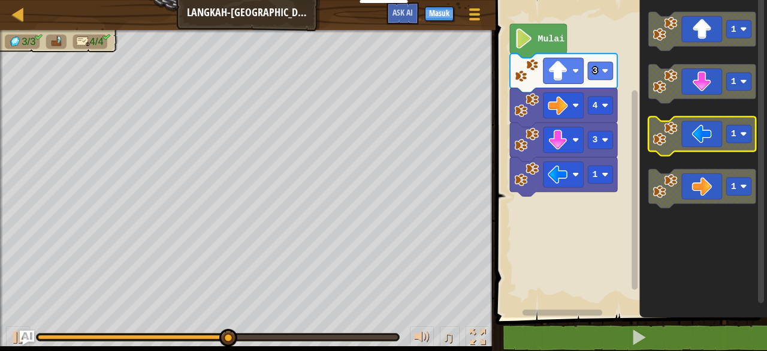
click at [685, 146] on icon "Ruang Kerja Blockly" at bounding box center [701, 135] width 107 height 39
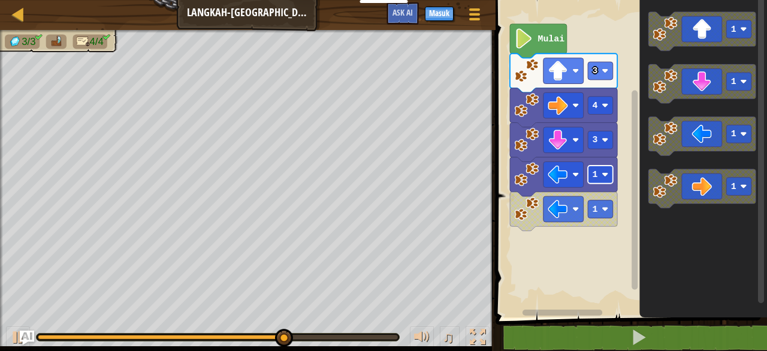
click at [599, 171] on rect "Ruang Kerja Blockly" at bounding box center [600, 174] width 25 height 18
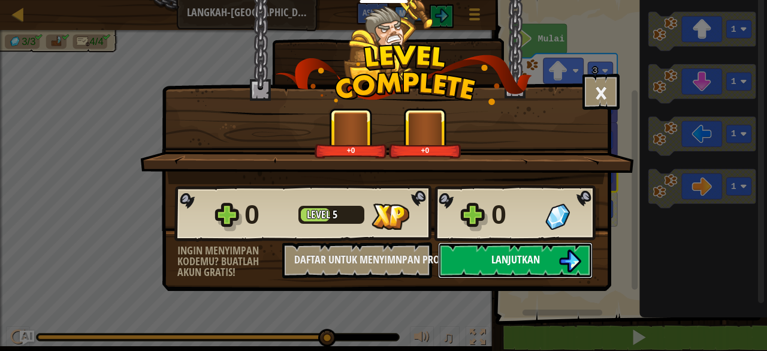
click at [537, 251] on button "Lanjutkan" at bounding box center [515, 260] width 155 height 36
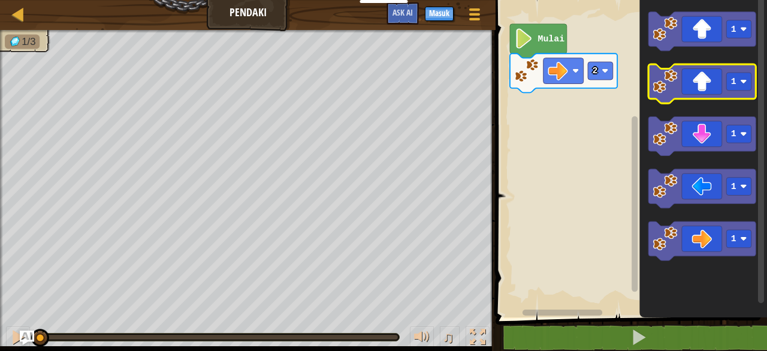
click at [708, 96] on icon "Ruang Kerja Blockly" at bounding box center [701, 83] width 107 height 39
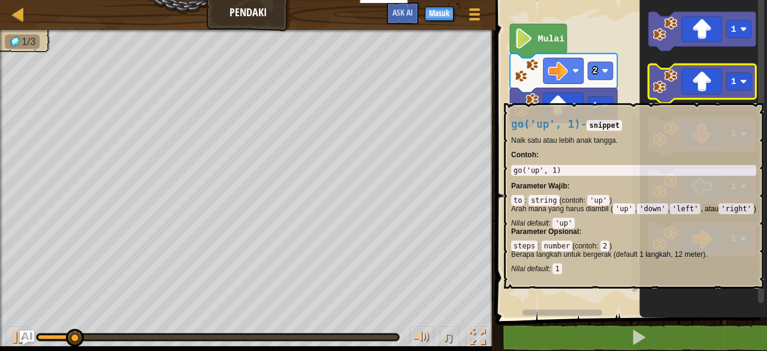
click at [707, 96] on icon "Ruang Kerja Blockly" at bounding box center [701, 83] width 107 height 39
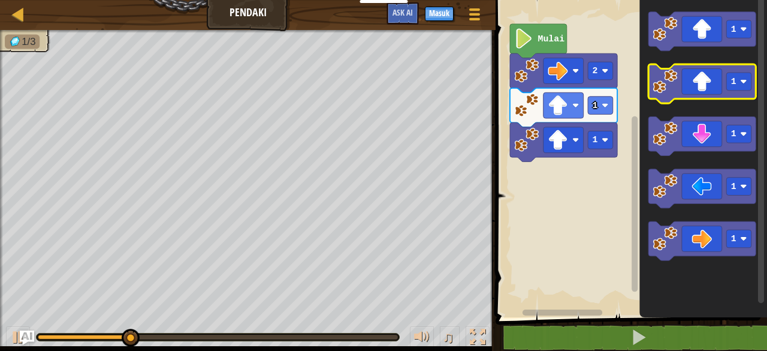
click at [707, 96] on icon "Ruang Kerja Blockly" at bounding box center [701, 83] width 107 height 39
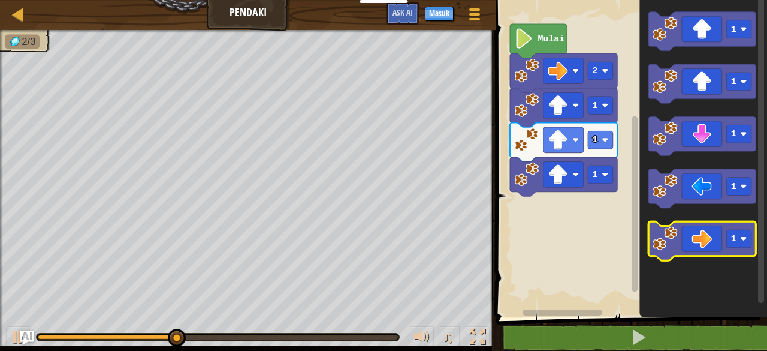
click at [705, 234] on icon "Ruang Kerja Blockly" at bounding box center [701, 240] width 107 height 39
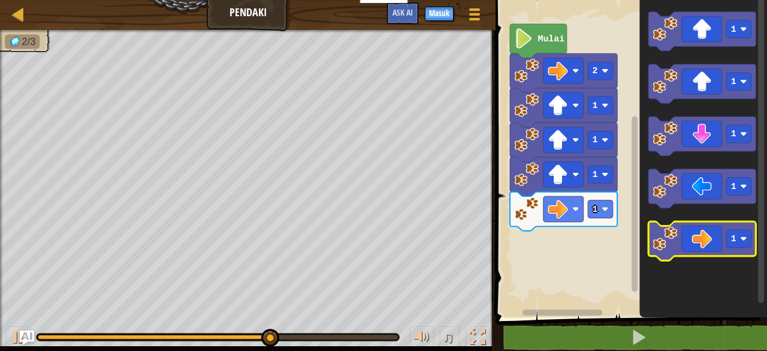
click at [705, 234] on icon "Ruang Kerja Blockly" at bounding box center [701, 240] width 107 height 39
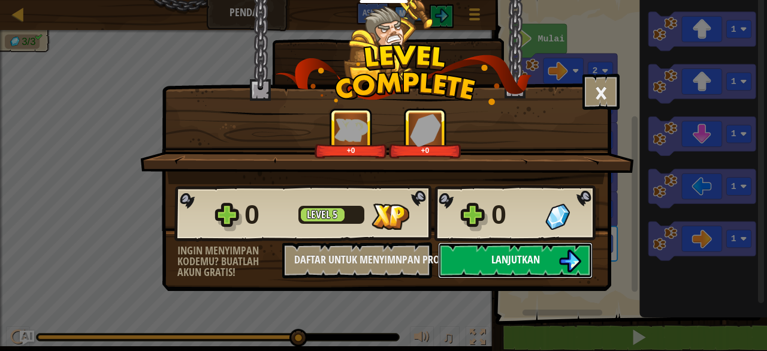
click at [549, 259] on button "Lanjutkan" at bounding box center [515, 260] width 155 height 36
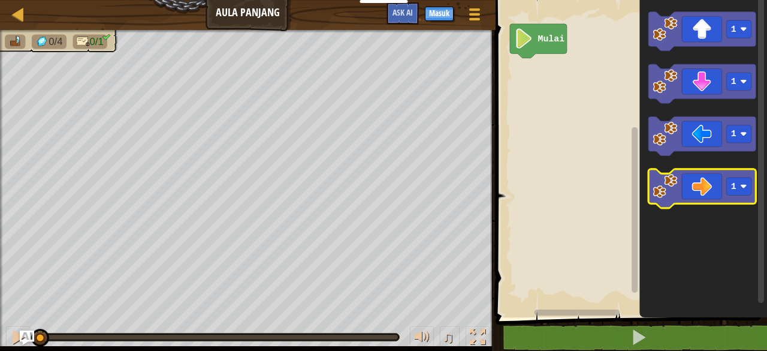
click at [706, 182] on icon "Ruang Kerja Blockly" at bounding box center [701, 188] width 107 height 39
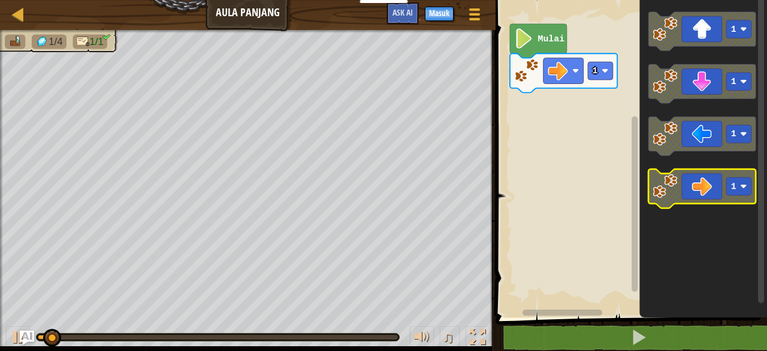
click at [706, 182] on icon "Ruang Kerja Blockly" at bounding box center [701, 188] width 107 height 39
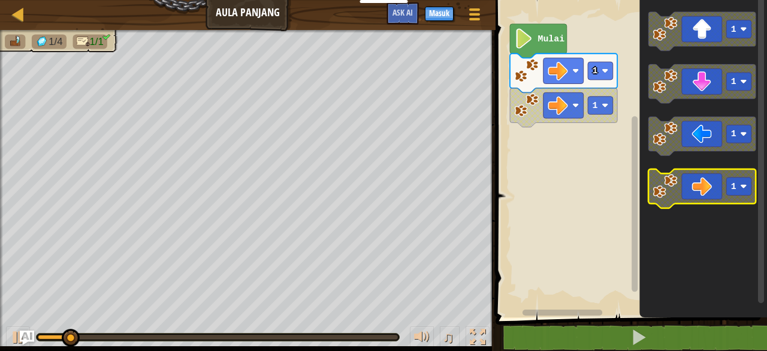
click at [706, 182] on icon "Ruang Kerja Blockly" at bounding box center [701, 188] width 107 height 39
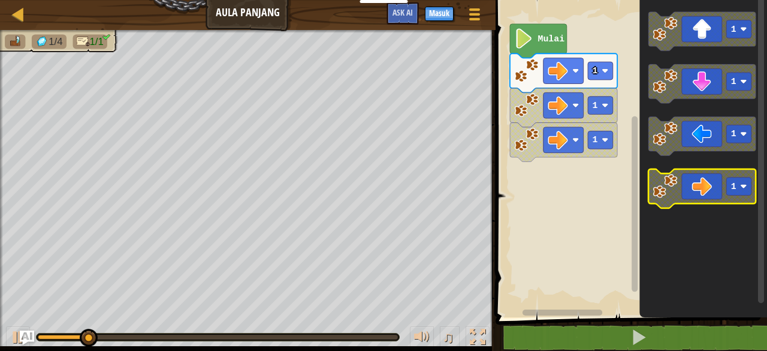
click at [706, 182] on icon "Ruang Kerja Blockly" at bounding box center [701, 188] width 107 height 39
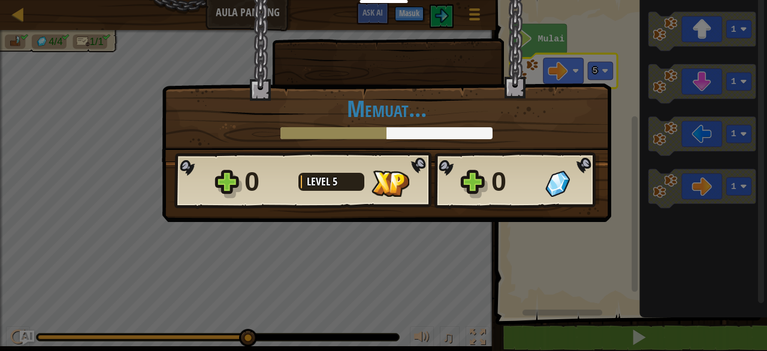
drag, startPoint x: 392, startPoint y: 166, endPoint x: 570, endPoint y: 169, distance: 178.0
click at [393, 167] on div "0 Level 5" at bounding box center [334, 181] width 180 height 38
click at [589, 170] on div "0" at bounding box center [545, 181] width 108 height 38
click at [475, 222] on div "× Seberapa menyenangkan level ini? Memuat... Reticulating Splines... Memuat... …" at bounding box center [383, 112] width 449 height 225
click at [485, 228] on div "× Seberapa menyenangkan level ini? Memuat... Reticulating Splines... Memuat... …" at bounding box center [383, 175] width 767 height 351
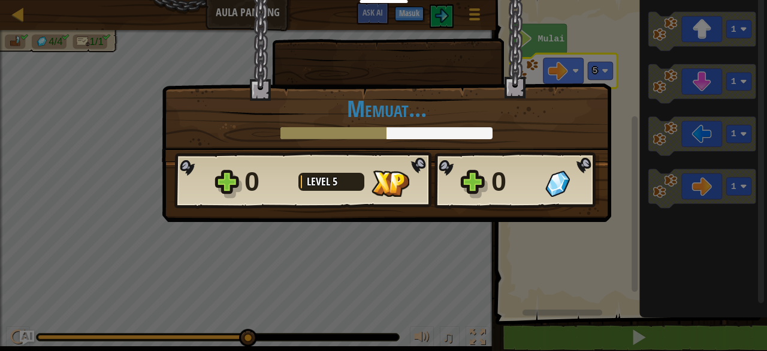
drag, startPoint x: 113, startPoint y: 2, endPoint x: 464, endPoint y: 61, distance: 355.4
click at [464, 61] on div at bounding box center [388, 40] width 227 height 80
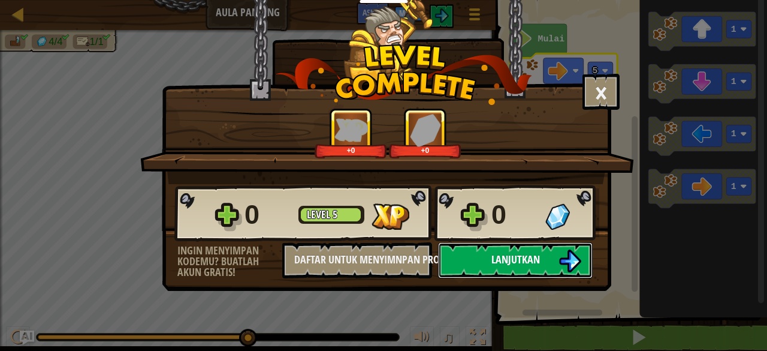
click at [538, 258] on span "Lanjutkan" at bounding box center [515, 259] width 49 height 15
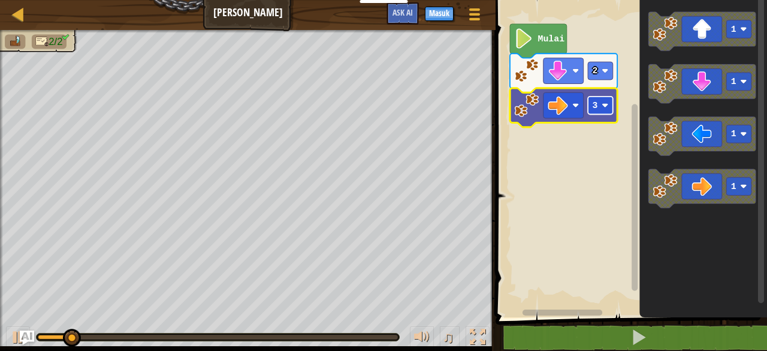
click at [596, 110] on text "3" at bounding box center [595, 106] width 5 height 10
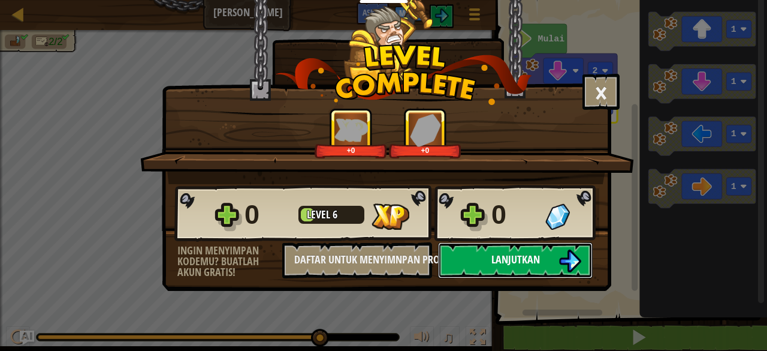
click at [542, 250] on button "Lanjutkan" at bounding box center [515, 260] width 155 height 36
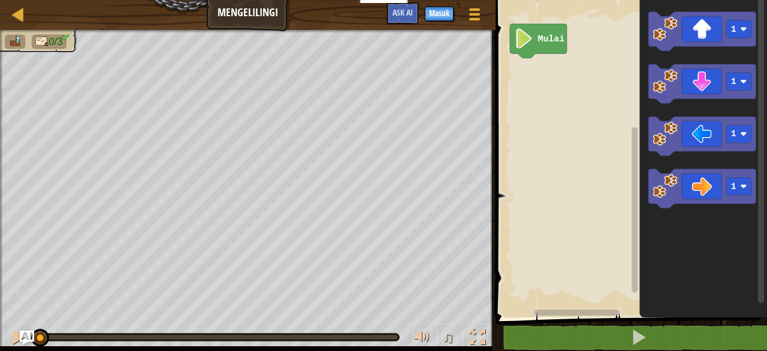
click at [557, 51] on icon "Ruang Kerja Blockly" at bounding box center [538, 41] width 57 height 34
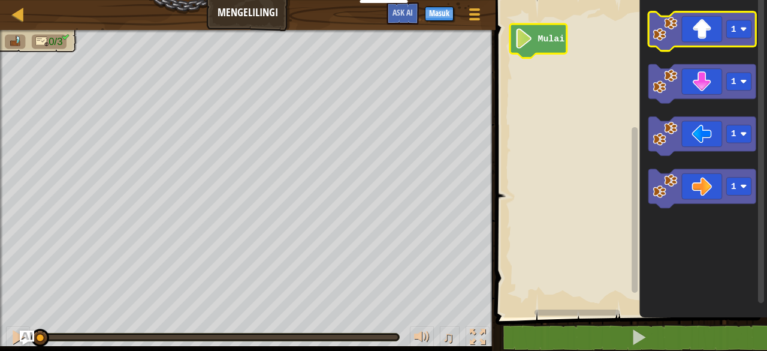
click at [692, 34] on icon "Ruang Kerja Blockly" at bounding box center [701, 31] width 107 height 39
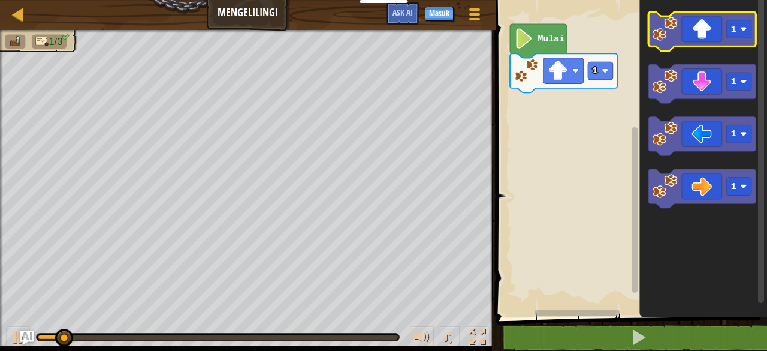
click at [693, 32] on icon "Ruang Kerja Blockly" at bounding box center [701, 31] width 107 height 39
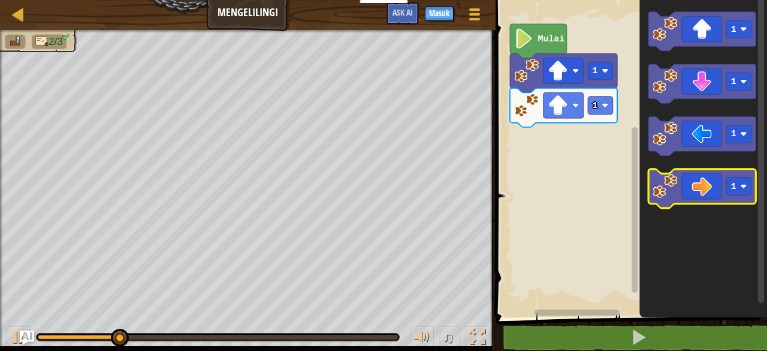
click at [706, 182] on icon "Ruang Kerja Blockly" at bounding box center [701, 188] width 107 height 39
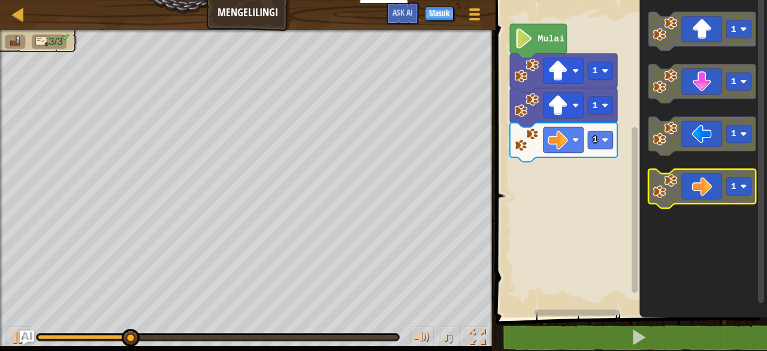
click at [706, 182] on icon "Ruang Kerja Blockly" at bounding box center [701, 188] width 107 height 39
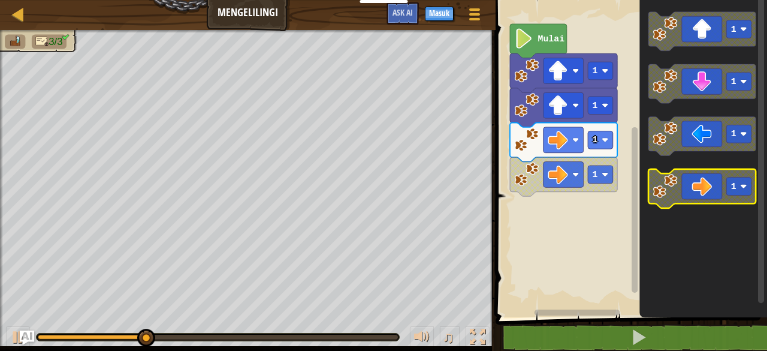
click at [706, 182] on icon "Ruang Kerja Blockly" at bounding box center [701, 188] width 107 height 39
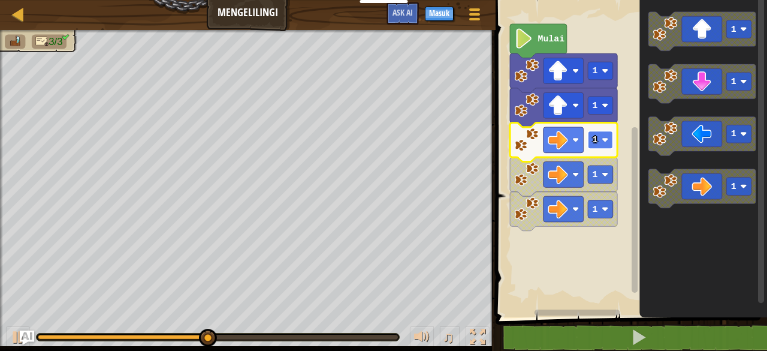
click at [594, 147] on rect "Ruang Kerja Blockly" at bounding box center [600, 140] width 25 height 18
click at [602, 141] on image "Ruang Kerja Blockly" at bounding box center [605, 140] width 7 height 7
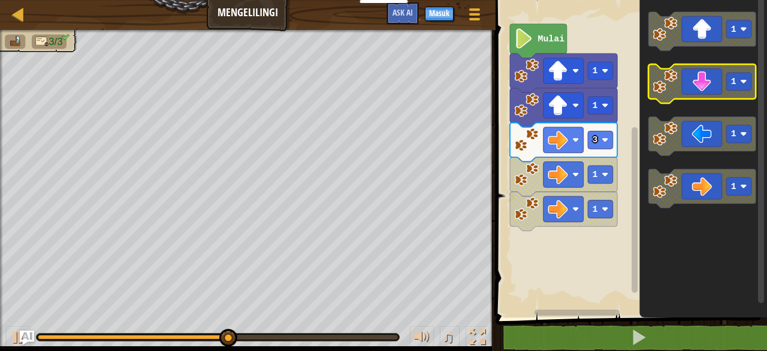
click at [707, 75] on icon "Ruang Kerja Blockly" at bounding box center [701, 83] width 107 height 39
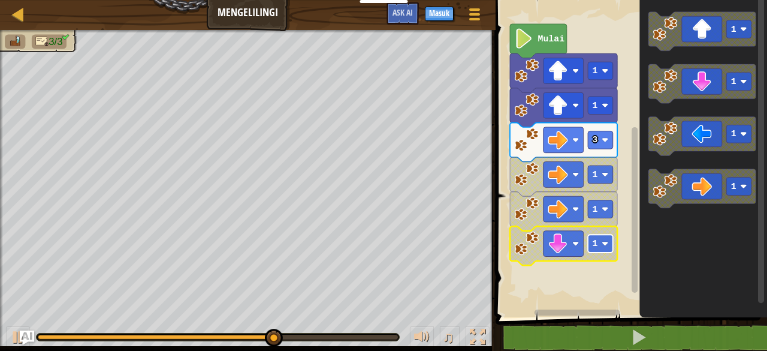
click at [600, 247] on rect "Ruang Kerja Blockly" at bounding box center [600, 243] width 25 height 18
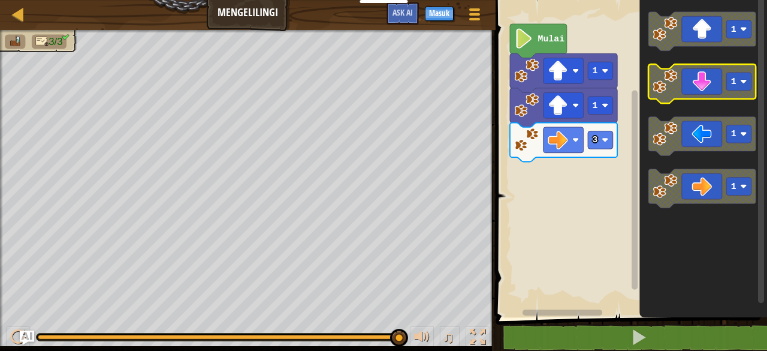
click at [706, 89] on icon "Ruang Kerja Blockly" at bounding box center [701, 83] width 107 height 39
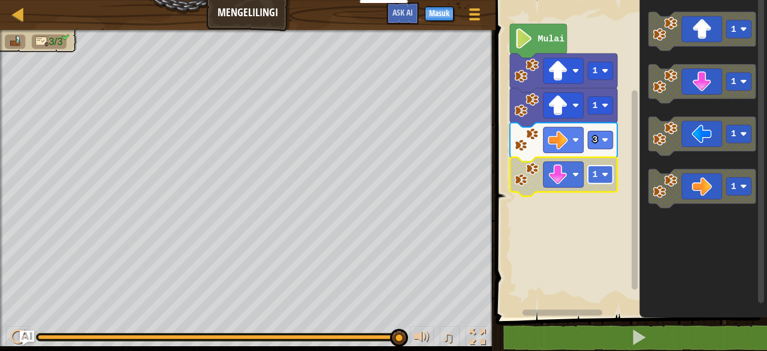
click at [598, 172] on rect "Ruang Kerja Blockly" at bounding box center [600, 174] width 25 height 18
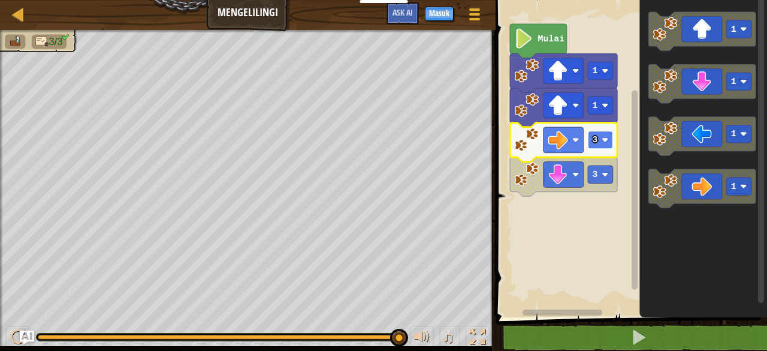
click at [603, 138] on image "Ruang Kerja Blockly" at bounding box center [605, 140] width 7 height 7
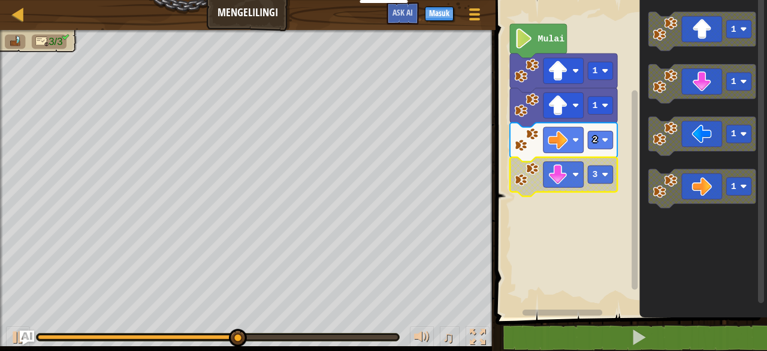
click at [597, 184] on icon "Ruang Kerja Blockly" at bounding box center [563, 176] width 107 height 39
click at [597, 172] on rect "Ruang Kerja Blockly" at bounding box center [600, 174] width 25 height 18
click at [603, 144] on rect "Ruang Kerja Blockly" at bounding box center [600, 140] width 25 height 18
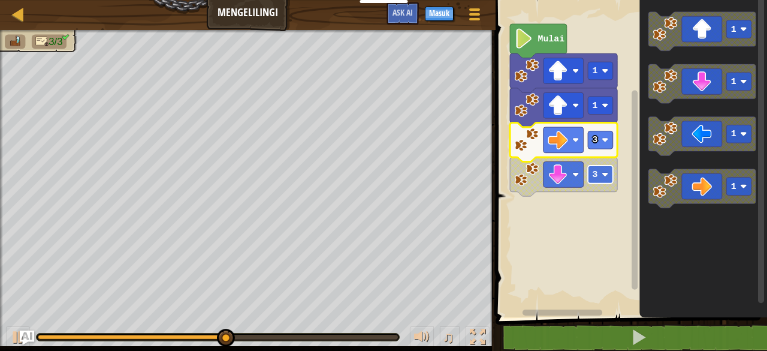
click at [599, 179] on rect "Ruang Kerja Blockly" at bounding box center [600, 174] width 25 height 18
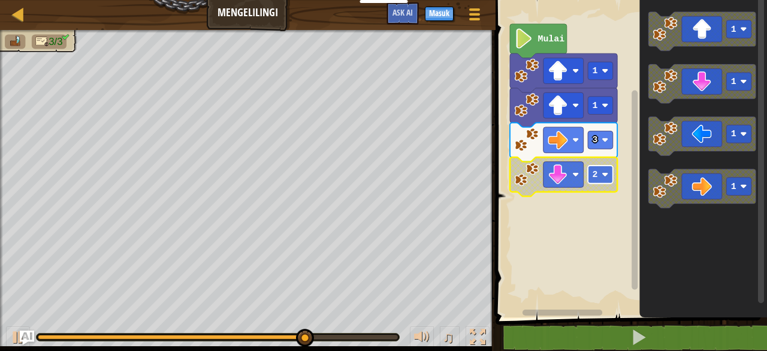
click at [602, 179] on g "2" at bounding box center [600, 174] width 25 height 18
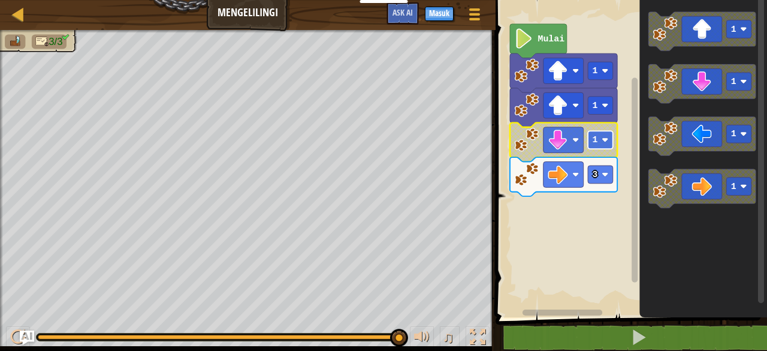
click at [598, 143] on rect "Ruang Kerja Blockly" at bounding box center [600, 140] width 25 height 18
click at [593, 183] on rect "Ruang Kerja Blockly" at bounding box center [600, 174] width 25 height 18
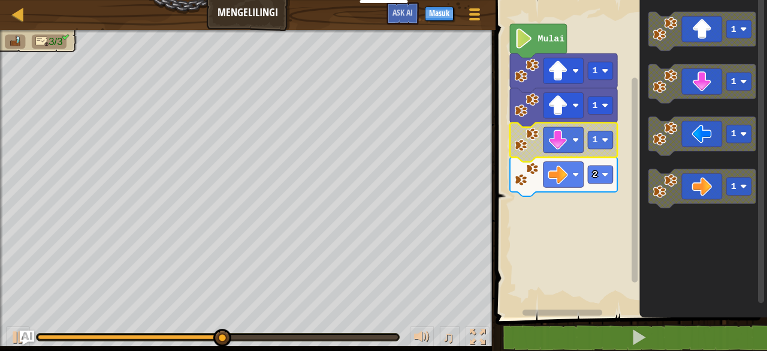
click at [590, 149] on icon "Ruang Kerja Blockly" at bounding box center [563, 141] width 107 height 39
click at [601, 178] on rect "Ruang Kerja Blockly" at bounding box center [600, 174] width 25 height 18
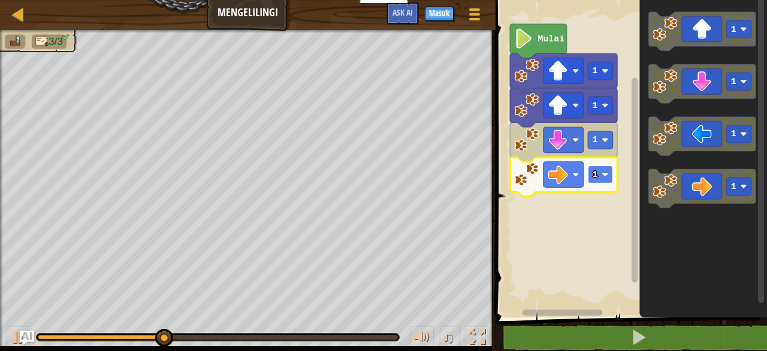
click at [605, 178] on rect "Ruang Kerja Blockly" at bounding box center [600, 174] width 25 height 18
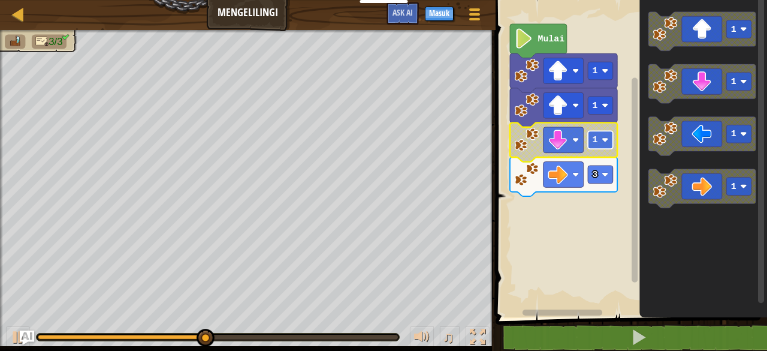
click at [594, 151] on g "1 3" at bounding box center [563, 159] width 107 height 74
click at [598, 150] on icon "Ruang Kerja Blockly" at bounding box center [563, 141] width 107 height 39
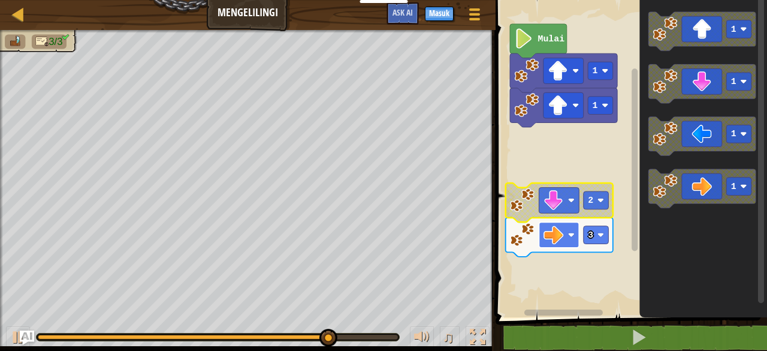
click at [560, 227] on image "Ruang Kerja Blockly" at bounding box center [554, 235] width 20 height 20
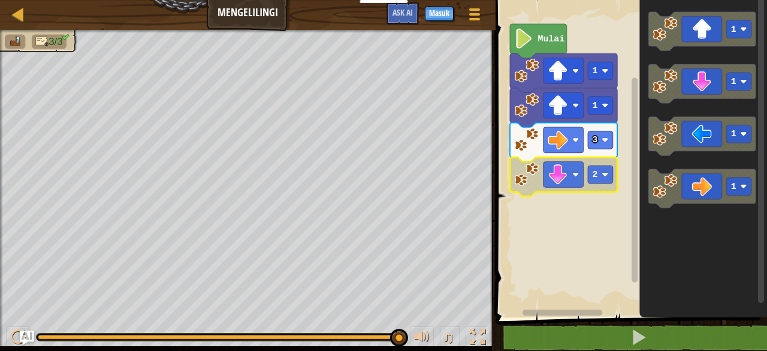
click at [564, 230] on rect "Ruang Kerja Blockly" at bounding box center [629, 155] width 275 height 323
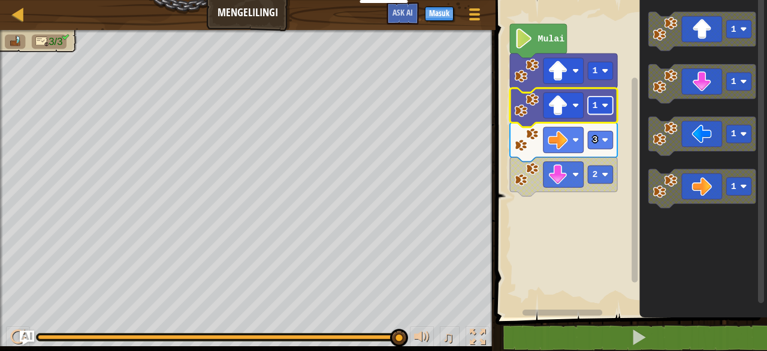
click at [596, 110] on text "1" at bounding box center [595, 106] width 5 height 10
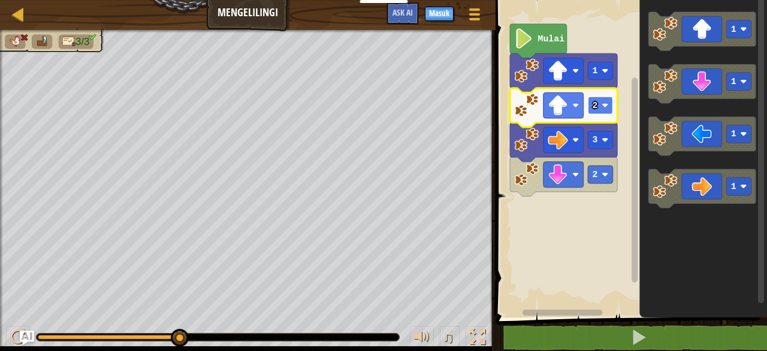
click at [600, 102] on rect "Ruang Kerja Blockly" at bounding box center [600, 105] width 25 height 18
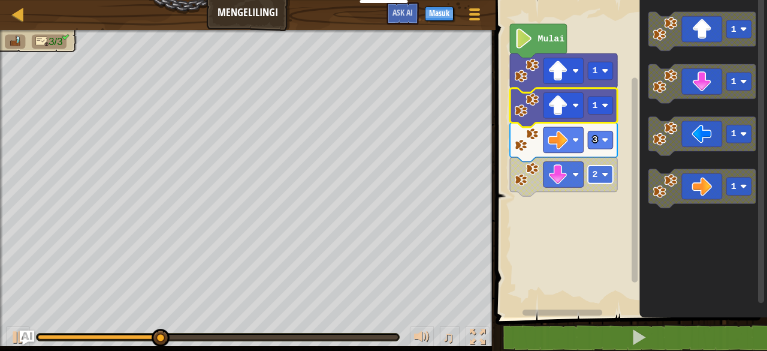
click at [603, 178] on g "2" at bounding box center [600, 174] width 25 height 18
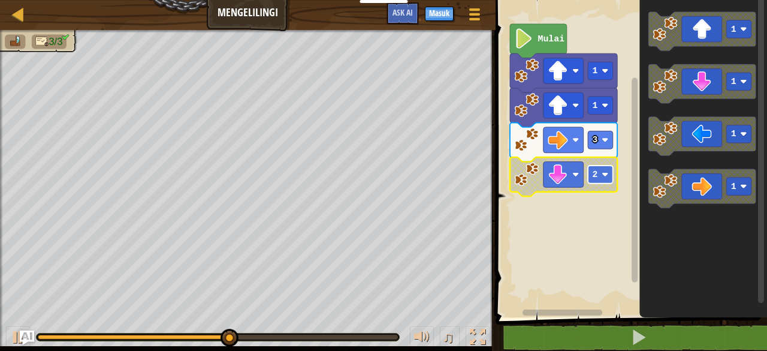
click at [602, 177] on image "Ruang Kerja Blockly" at bounding box center [605, 174] width 7 height 7
click at [600, 167] on rect "Ruang Kerja Blockly" at bounding box center [600, 174] width 25 height 18
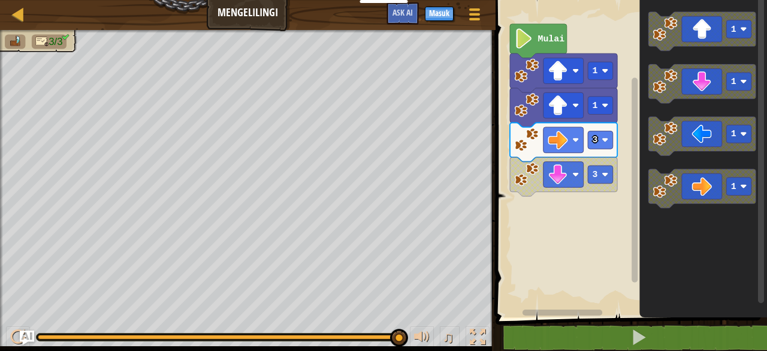
click at [561, 200] on div "Mulai 1 1 3 3 1 1 1 1" at bounding box center [629, 155] width 275 height 323
click at [573, 192] on div "Mulai 1 1 3 3 1 1 1 1" at bounding box center [629, 155] width 275 height 323
click at [666, 152] on icon "Ruang Kerja Blockly" at bounding box center [701, 135] width 107 height 39
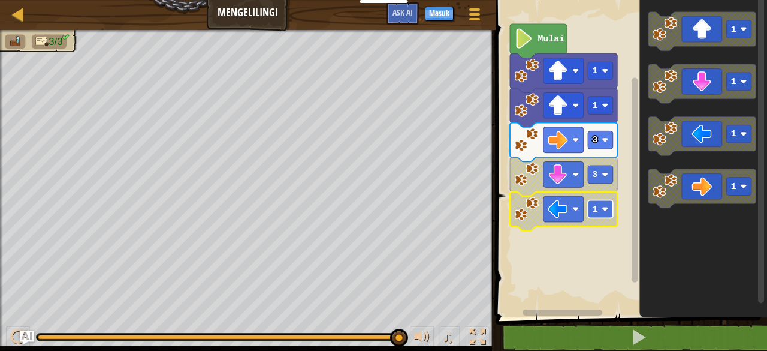
click at [590, 206] on rect "Ruang Kerja Blockly" at bounding box center [600, 209] width 25 height 18
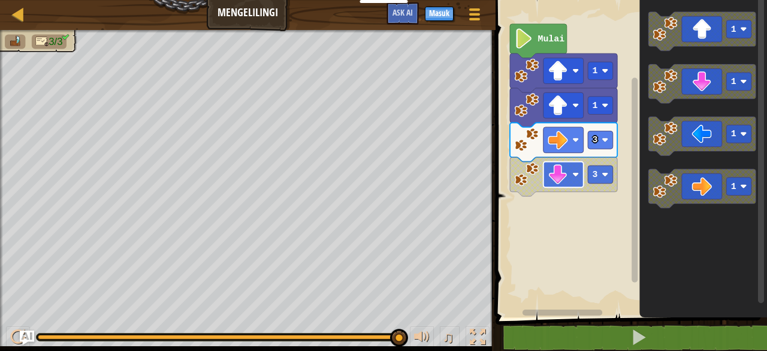
click at [551, 183] on image "Ruang Kerja Blockly" at bounding box center [558, 174] width 20 height 20
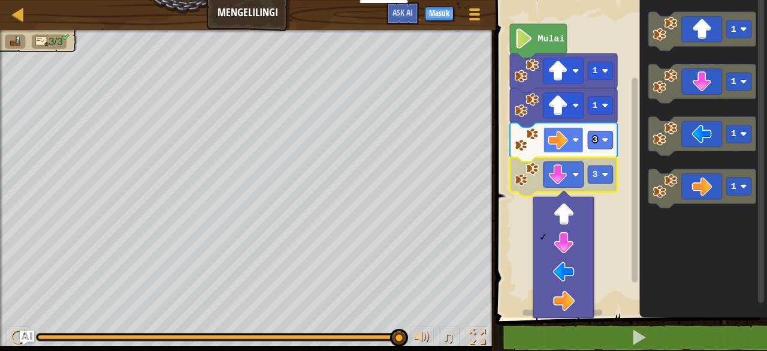
click at [561, 137] on image "Ruang Kerja Blockly" at bounding box center [558, 140] width 20 height 20
